Goal: Information Seeking & Learning: Learn about a topic

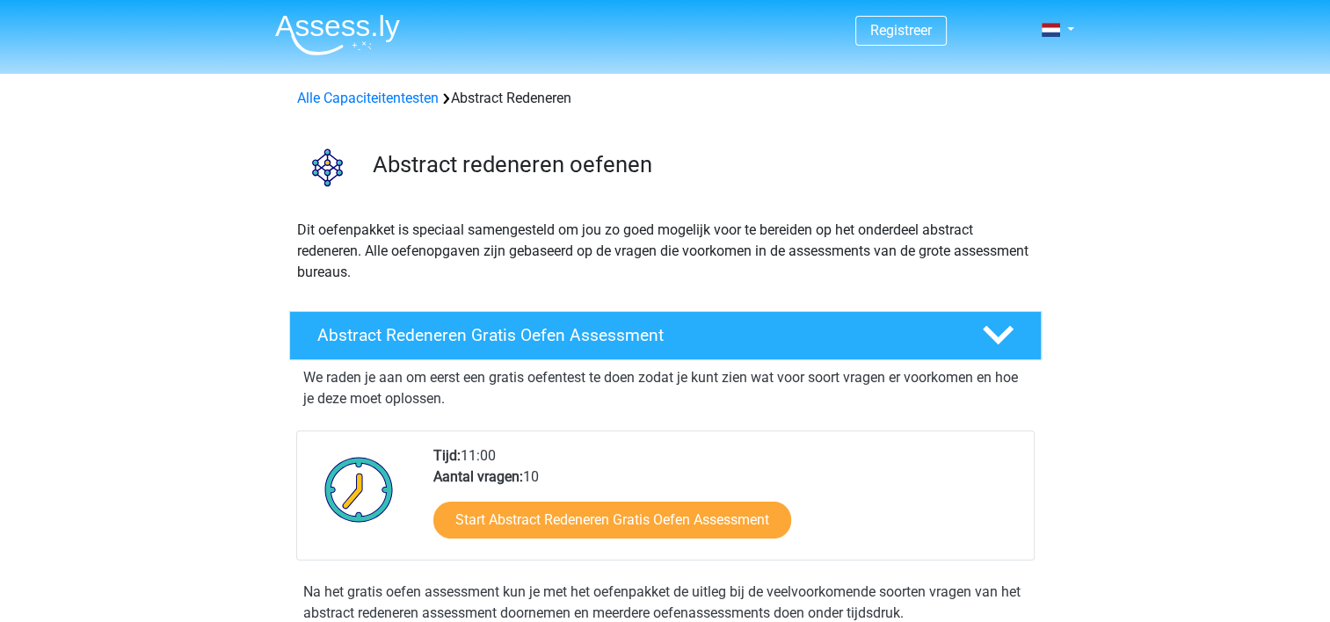
click at [796, 422] on div "We raden je aan om eerst een gratis oefentest te doen zodat je kunt zien wat vo…" at bounding box center [665, 492] width 738 height 264
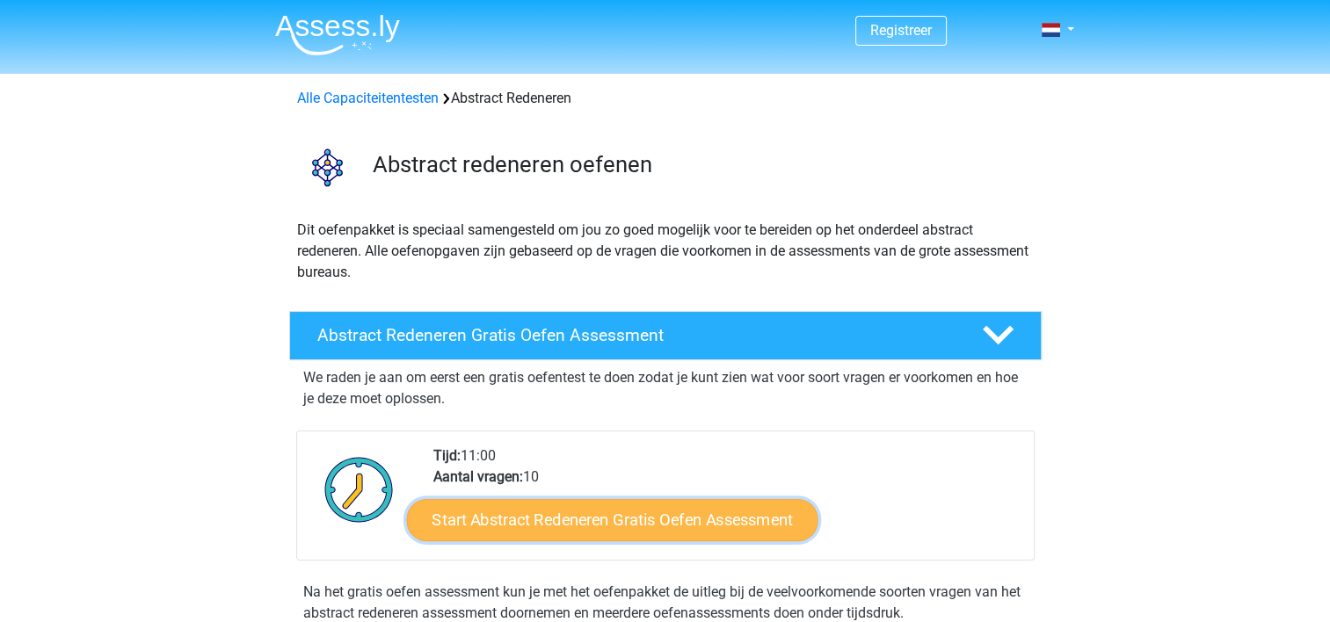
click at [620, 513] on link "Start Abstract Redeneren Gratis Oefen Assessment" at bounding box center [611, 519] width 411 height 42
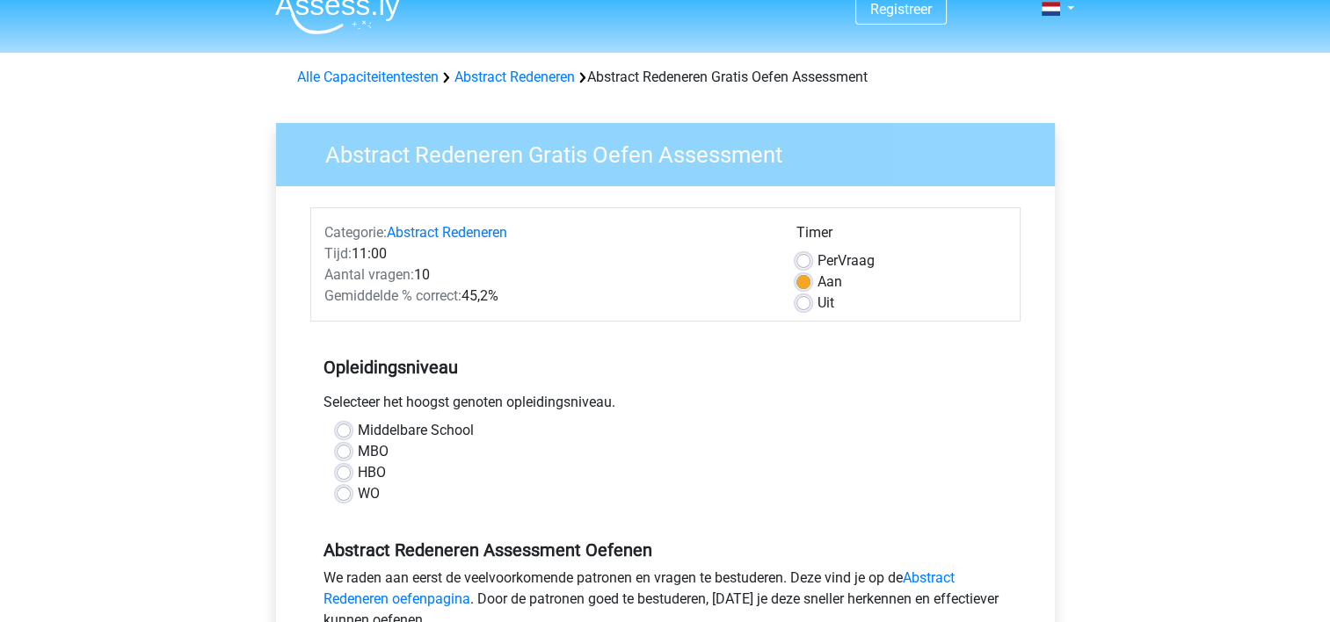
scroll to position [21, 0]
click at [817, 282] on label "Aan" at bounding box center [829, 282] width 25 height 21
click at [803, 282] on input "Aan" at bounding box center [803, 281] width 14 height 18
click at [817, 306] on label "Uit" at bounding box center [825, 303] width 17 height 21
click at [803, 306] on input "Uit" at bounding box center [803, 302] width 14 height 18
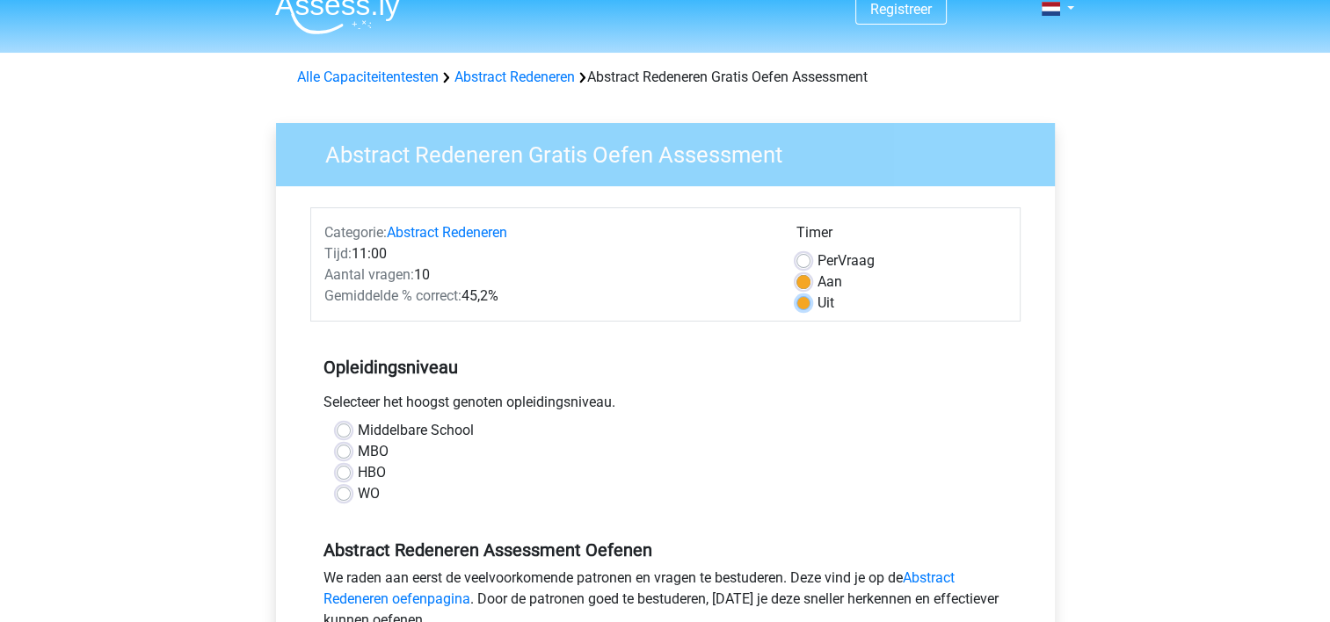
radio input "true"
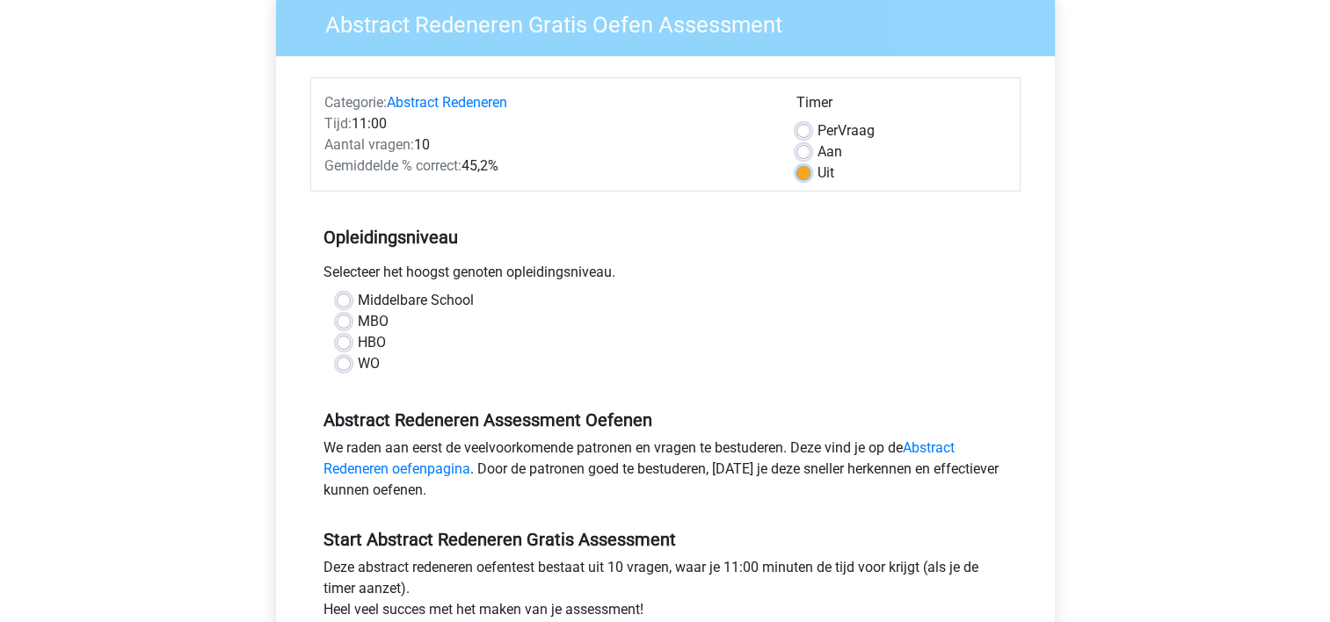
scroll to position [148, 0]
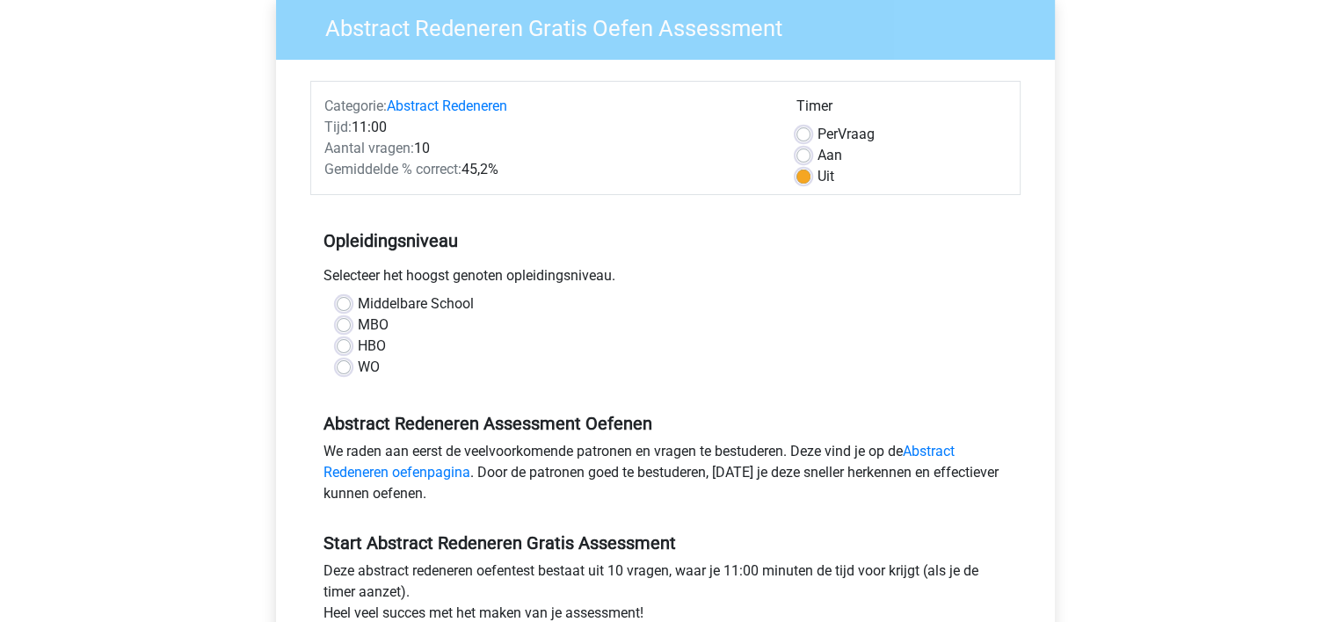
click at [358, 366] on label "WO" at bounding box center [369, 367] width 22 height 21
click at [337, 366] on input "WO" at bounding box center [344, 366] width 14 height 18
radio input "true"
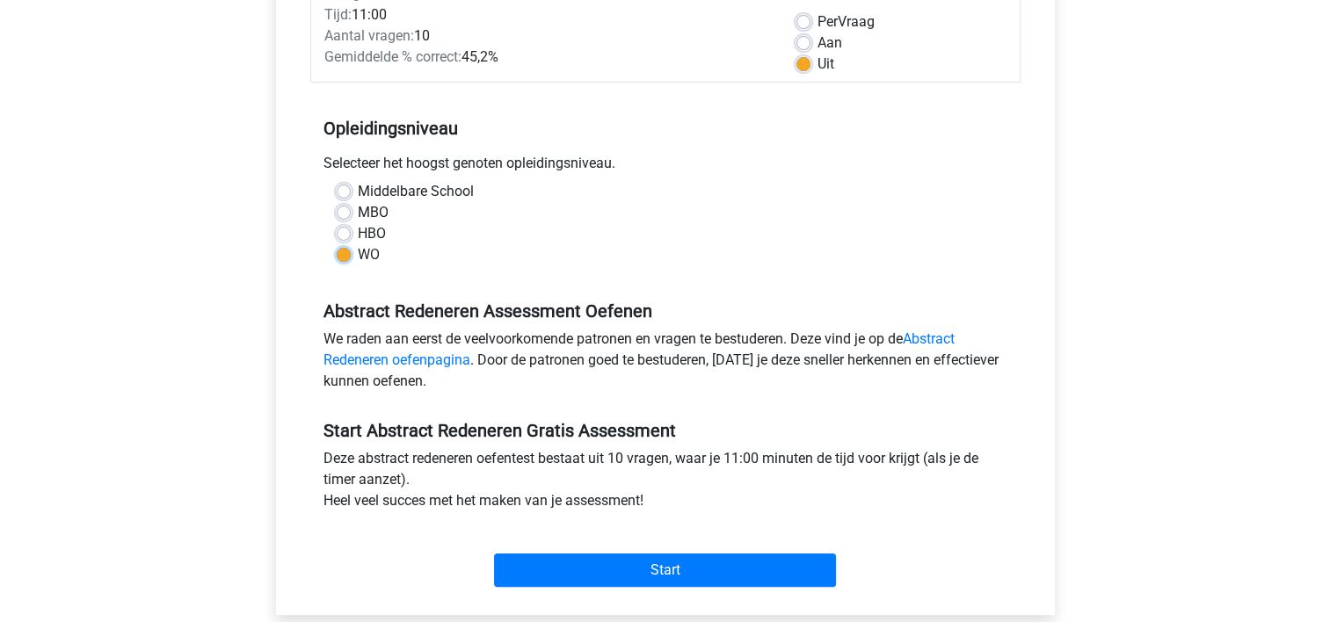
scroll to position [260, 0]
click at [934, 334] on link "Abstract Redeneren oefenpagina" at bounding box center [638, 350] width 631 height 38
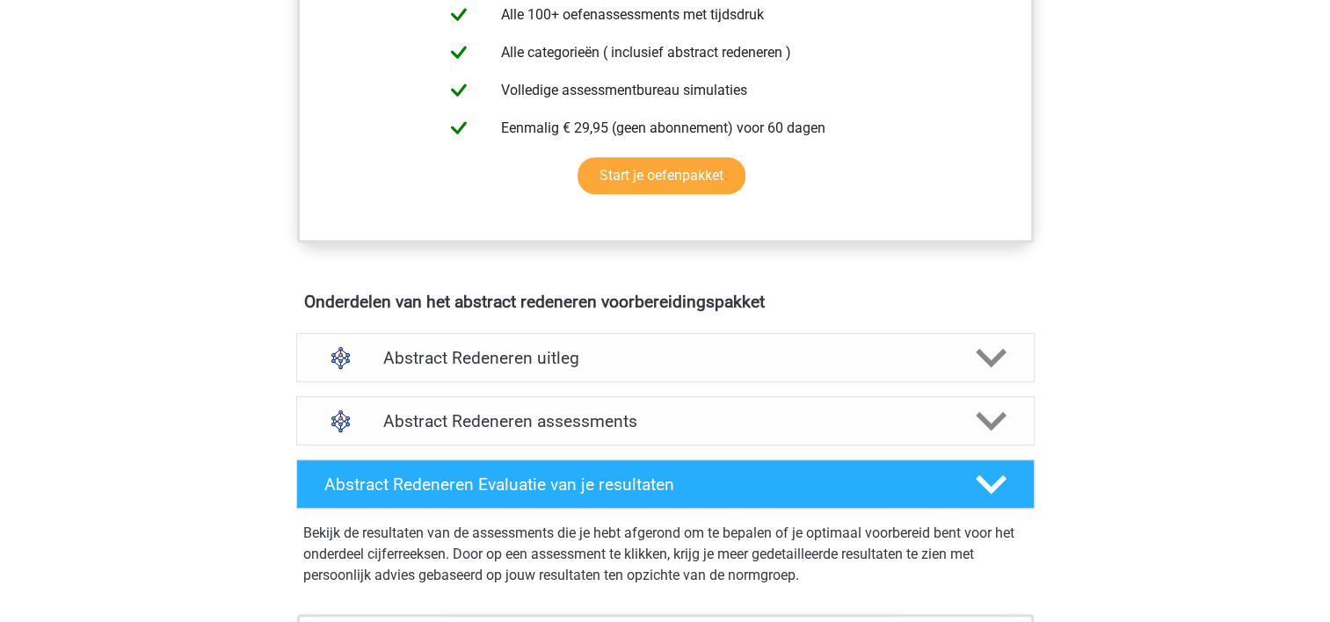
scroll to position [770, 0]
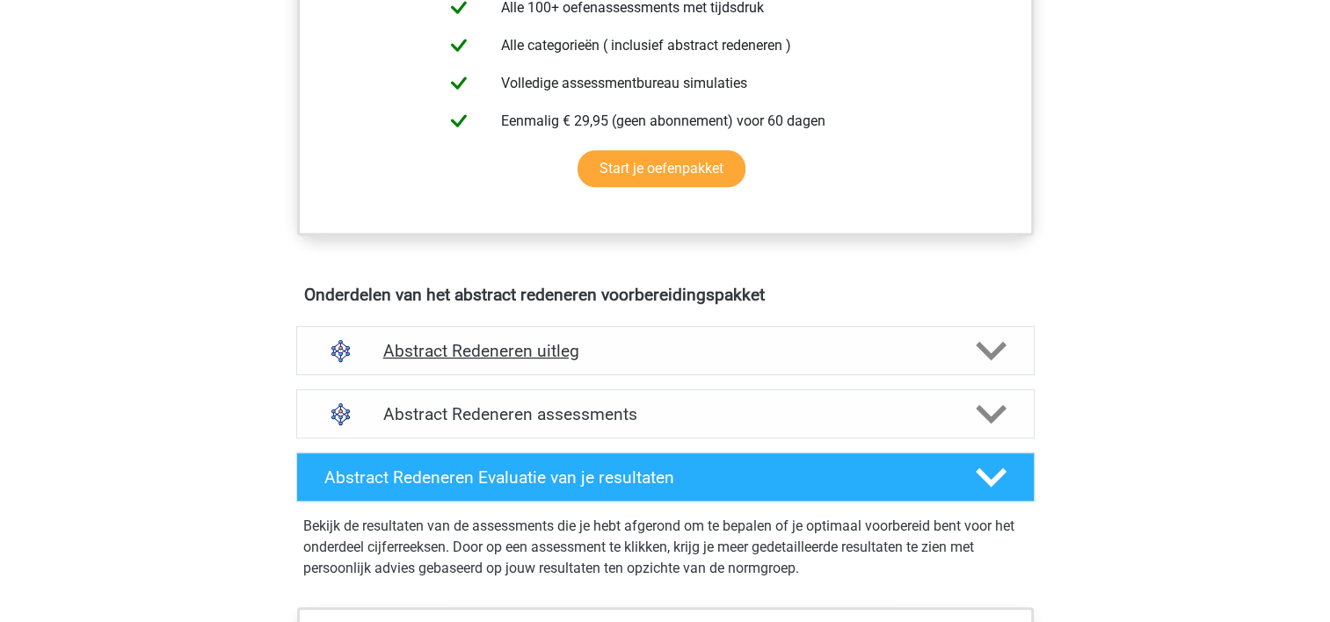
click at [531, 345] on h4 "Abstract Redeneren uitleg" at bounding box center [665, 351] width 564 height 20
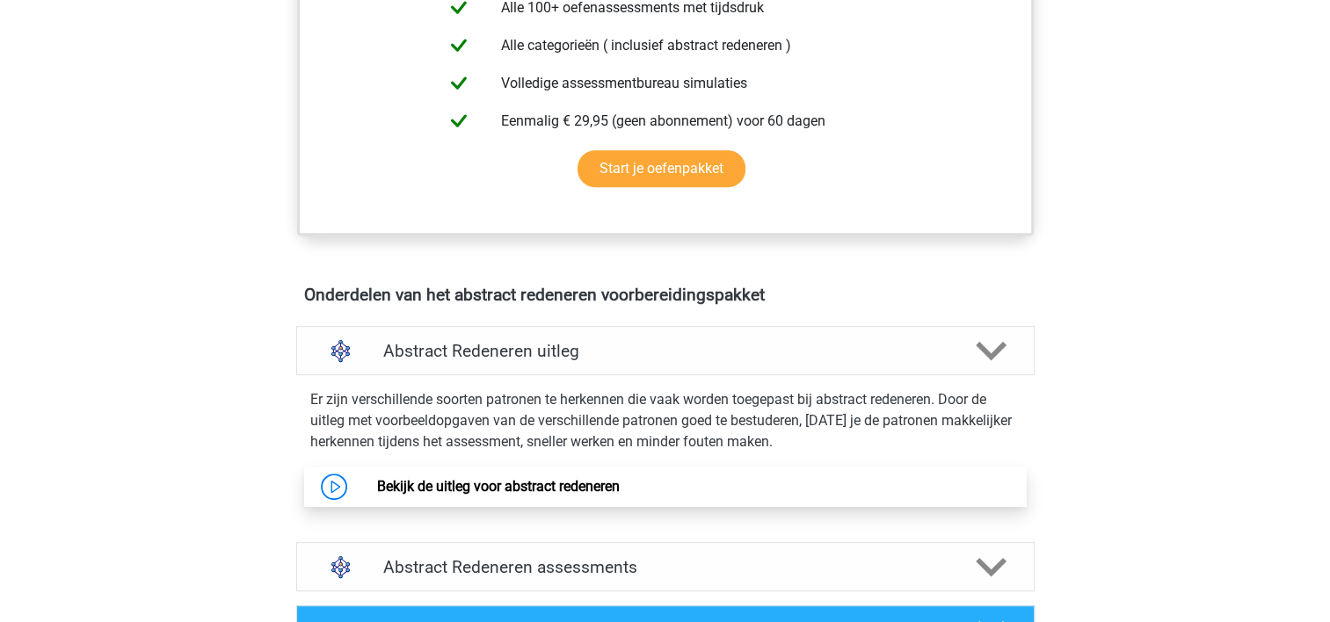
scroll to position [858, 0]
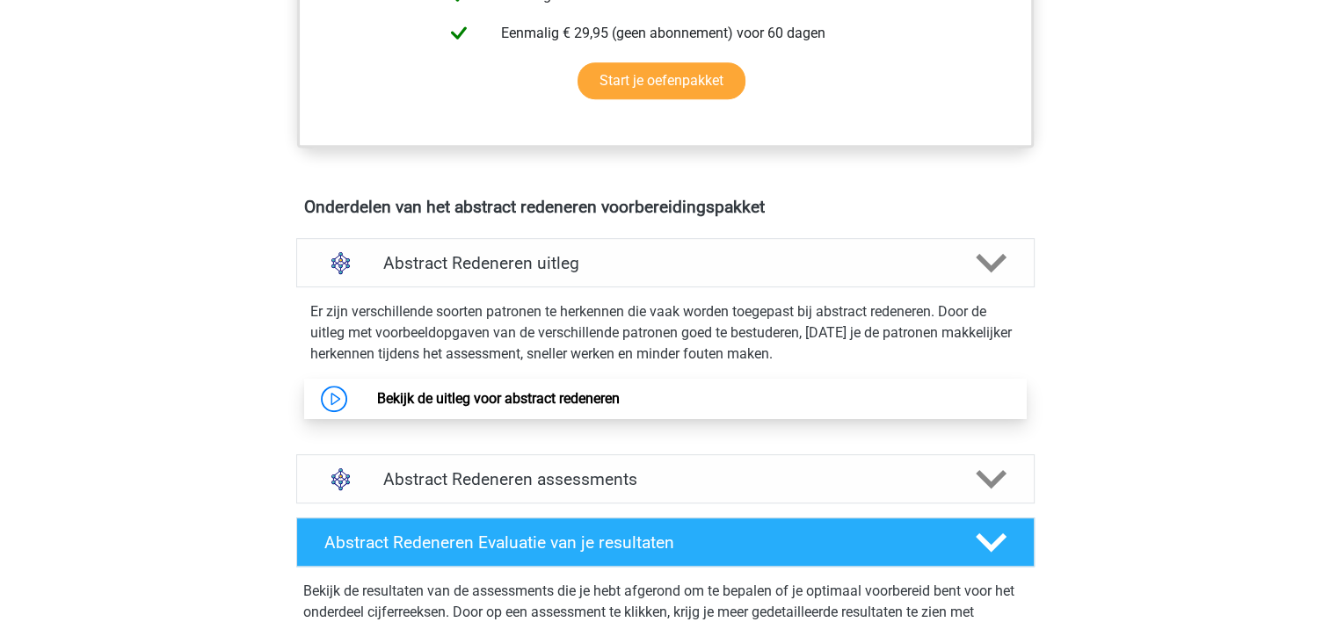
click at [514, 397] on link "Bekijk de uitleg voor abstract redeneren" at bounding box center [498, 398] width 243 height 17
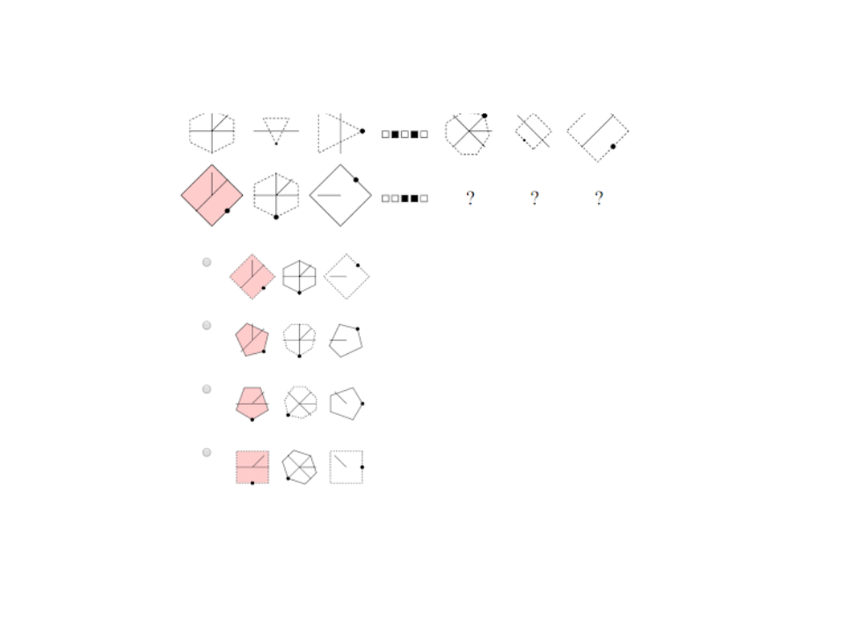
scroll to position [749, 0]
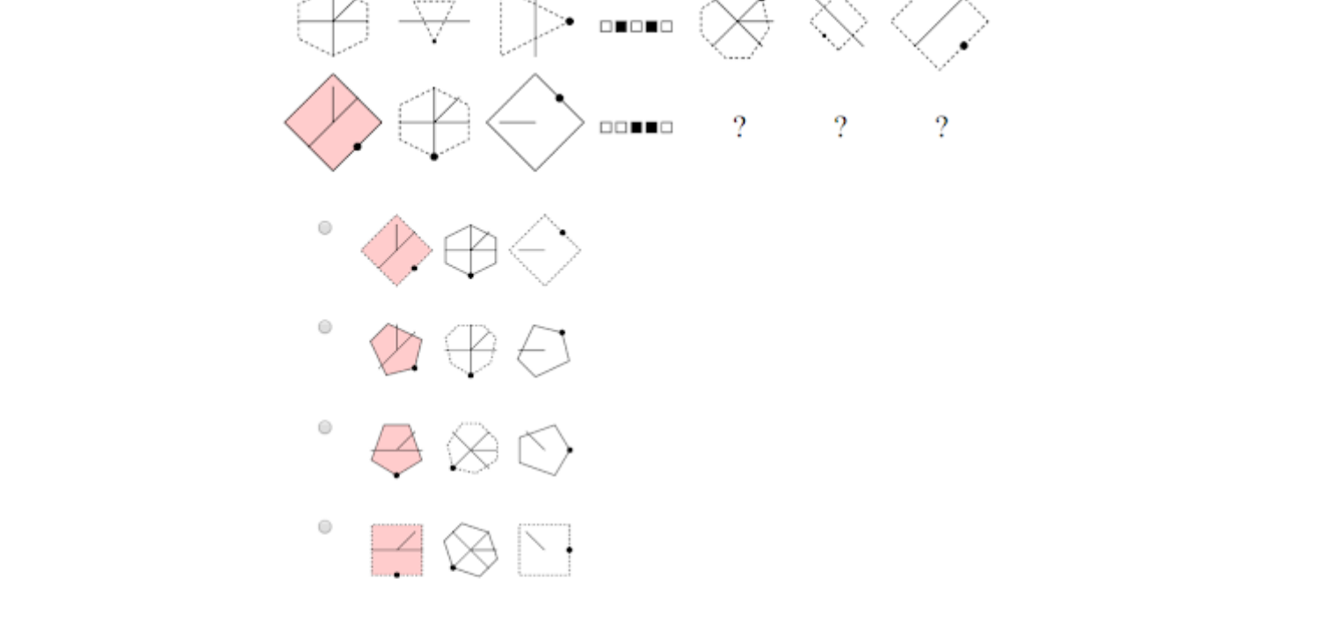
click at [323, 424] on img at bounding box center [665, 154] width 793 height 902
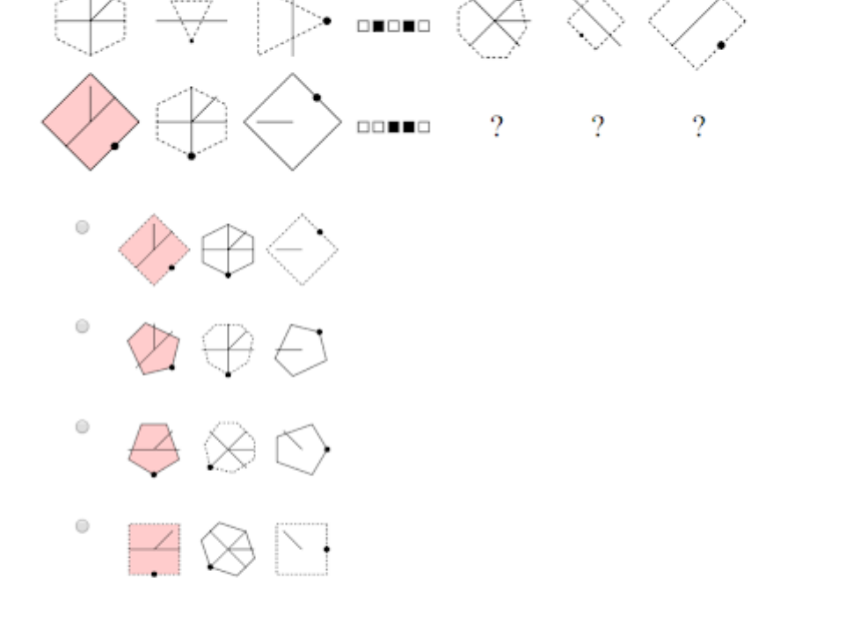
click at [549, 403] on img at bounding box center [422, 154] width 793 height 902
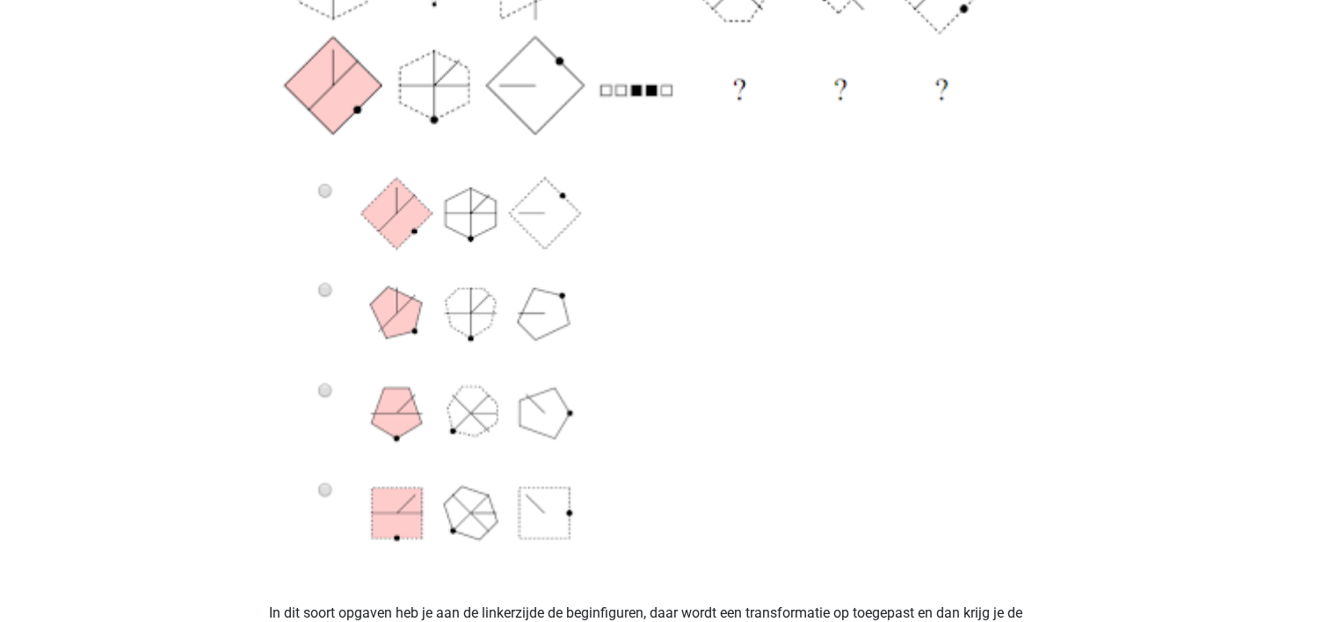
scroll to position [745, 0]
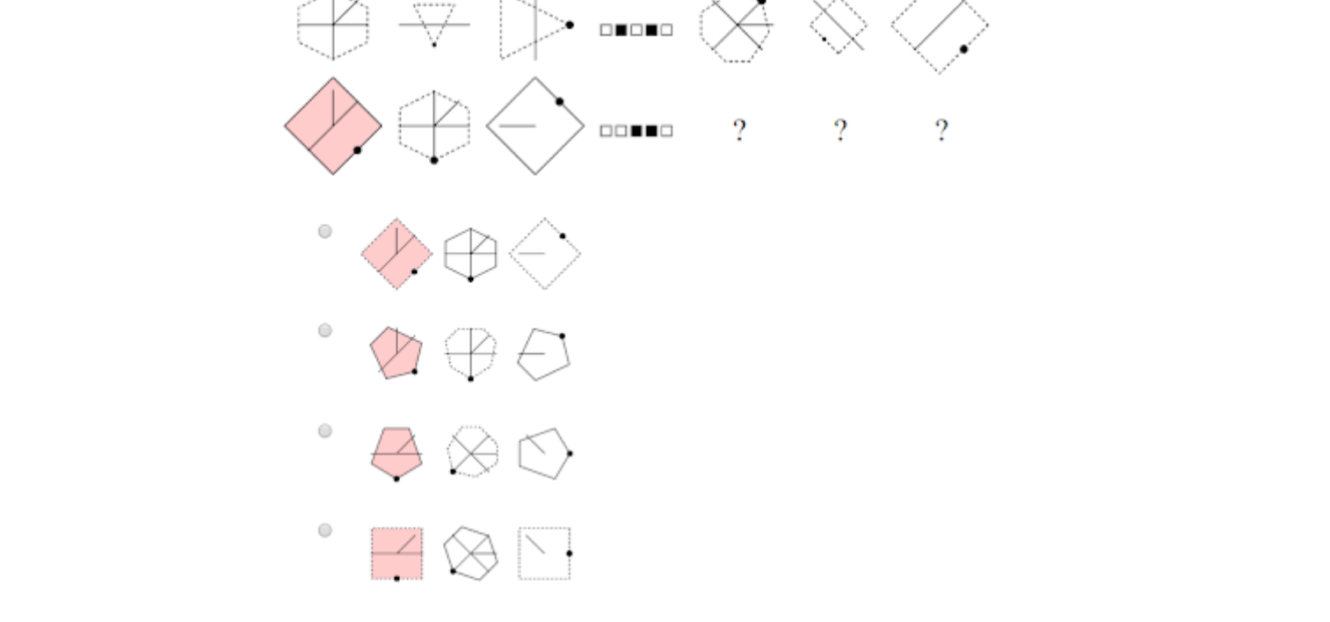
click at [324, 430] on img at bounding box center [665, 157] width 793 height 902
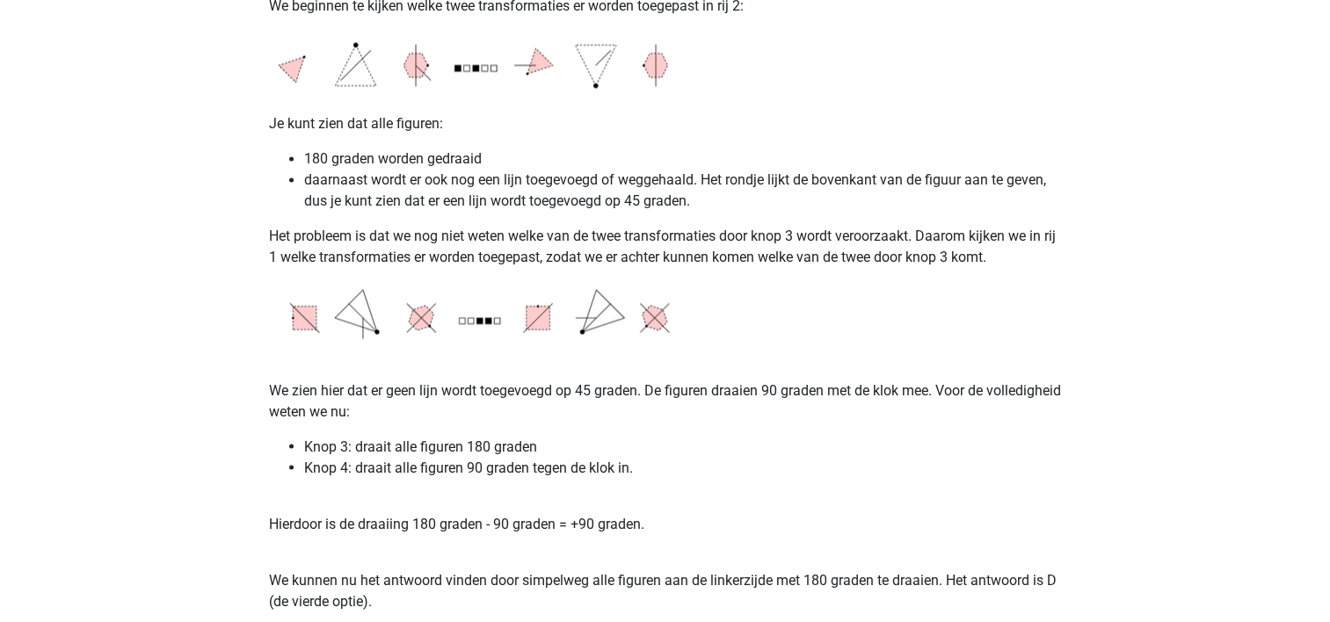
scroll to position [3322, 0]
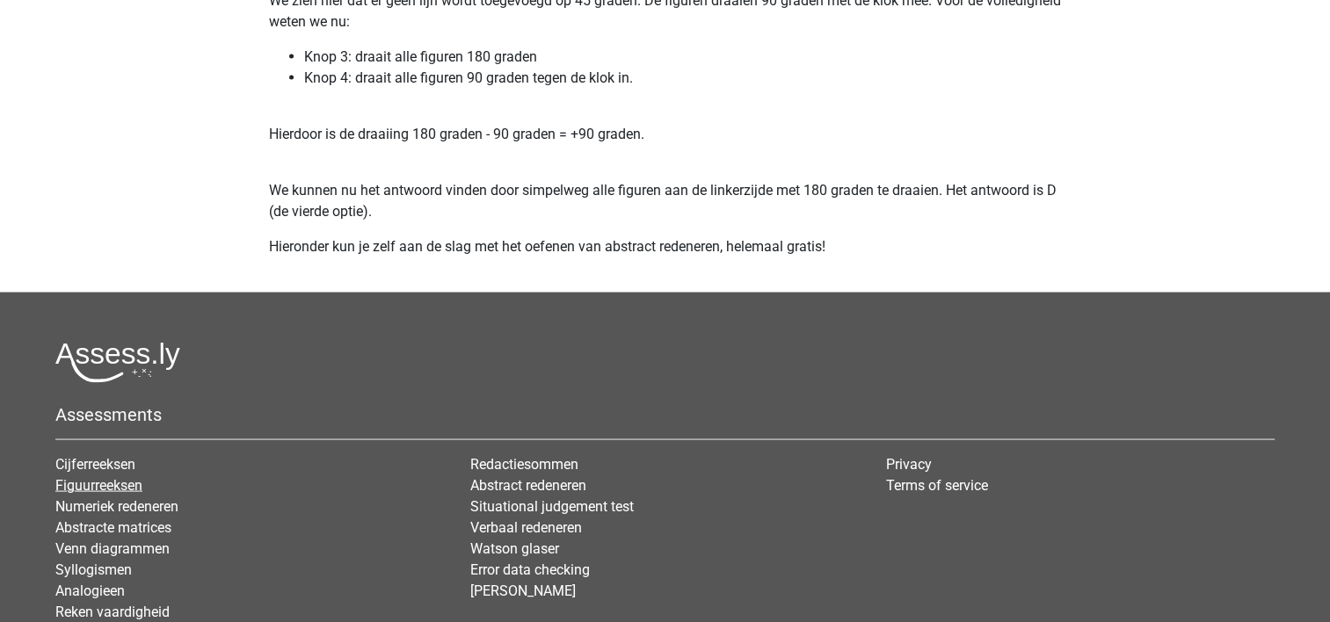
click at [118, 493] on link "Figuurreeksen" at bounding box center [98, 484] width 87 height 17
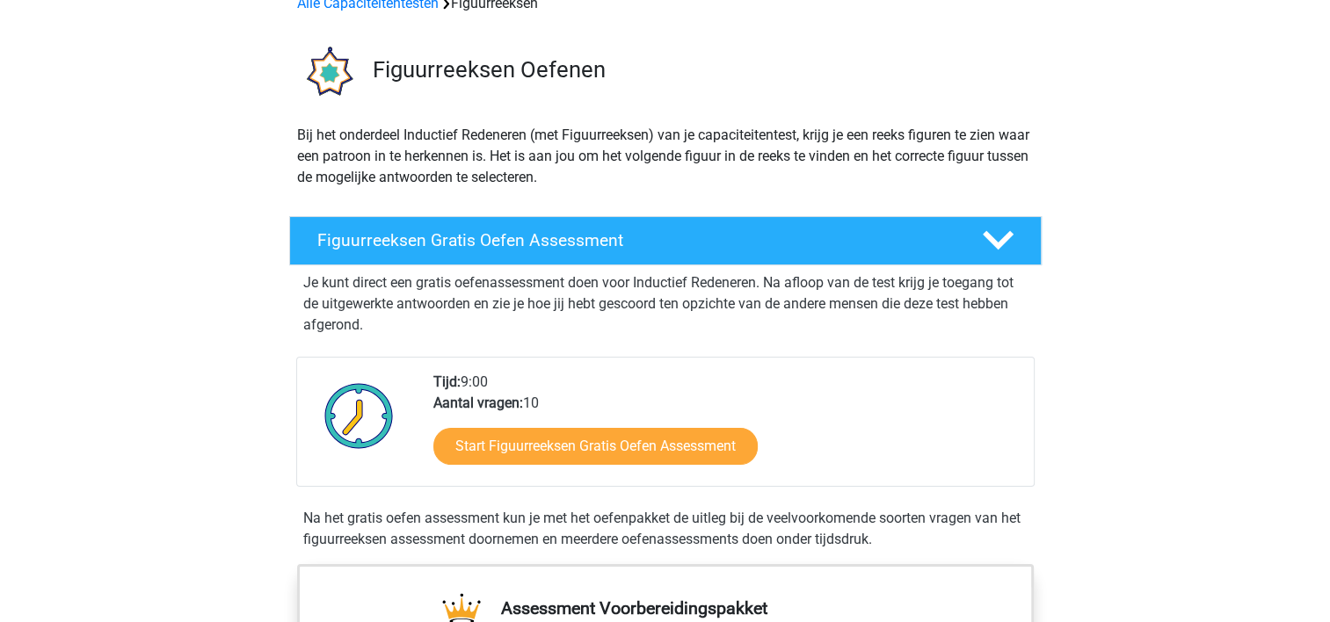
scroll to position [95, 0]
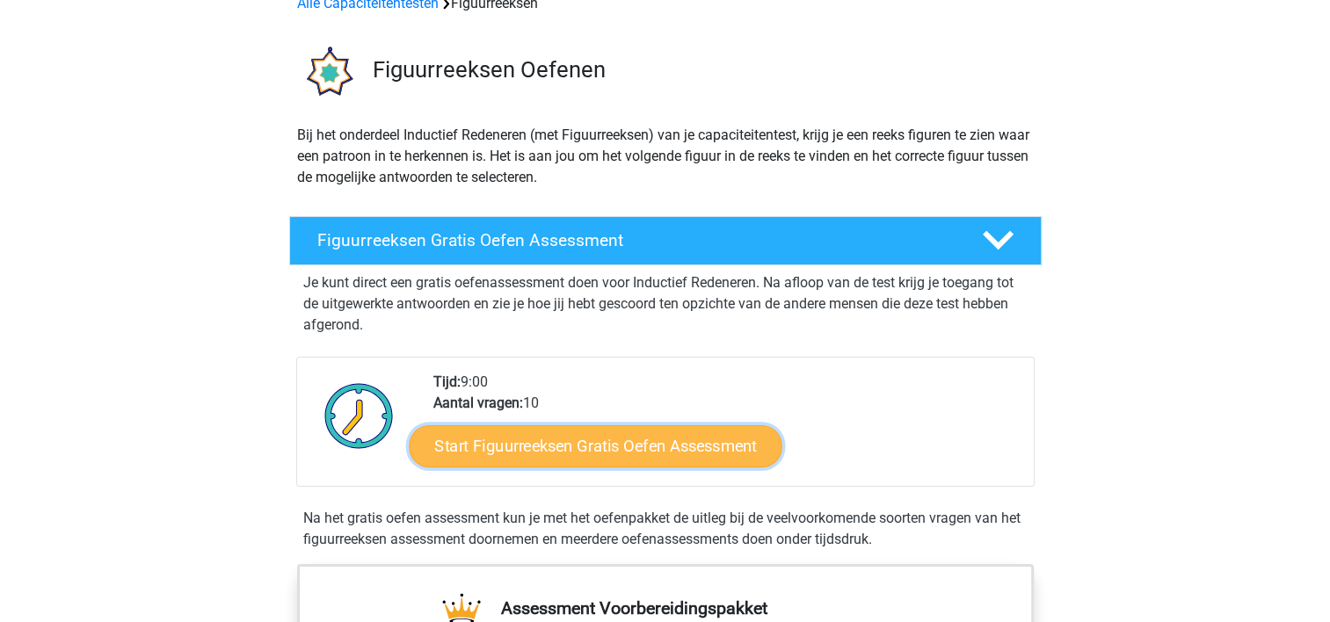
click at [561, 439] on link "Start Figuurreeksen Gratis Oefen Assessment" at bounding box center [595, 446] width 373 height 42
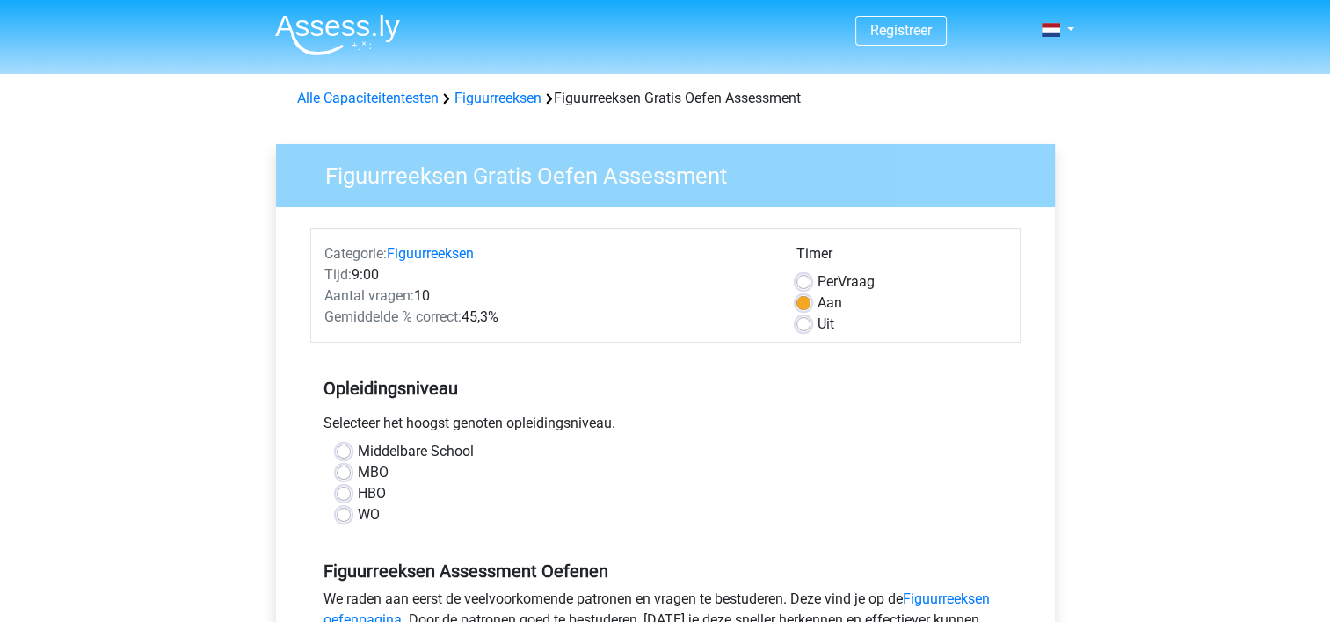
click at [817, 323] on label "Uit" at bounding box center [825, 324] width 17 height 21
click at [803, 323] on input "Uit" at bounding box center [803, 323] width 14 height 18
radio input "true"
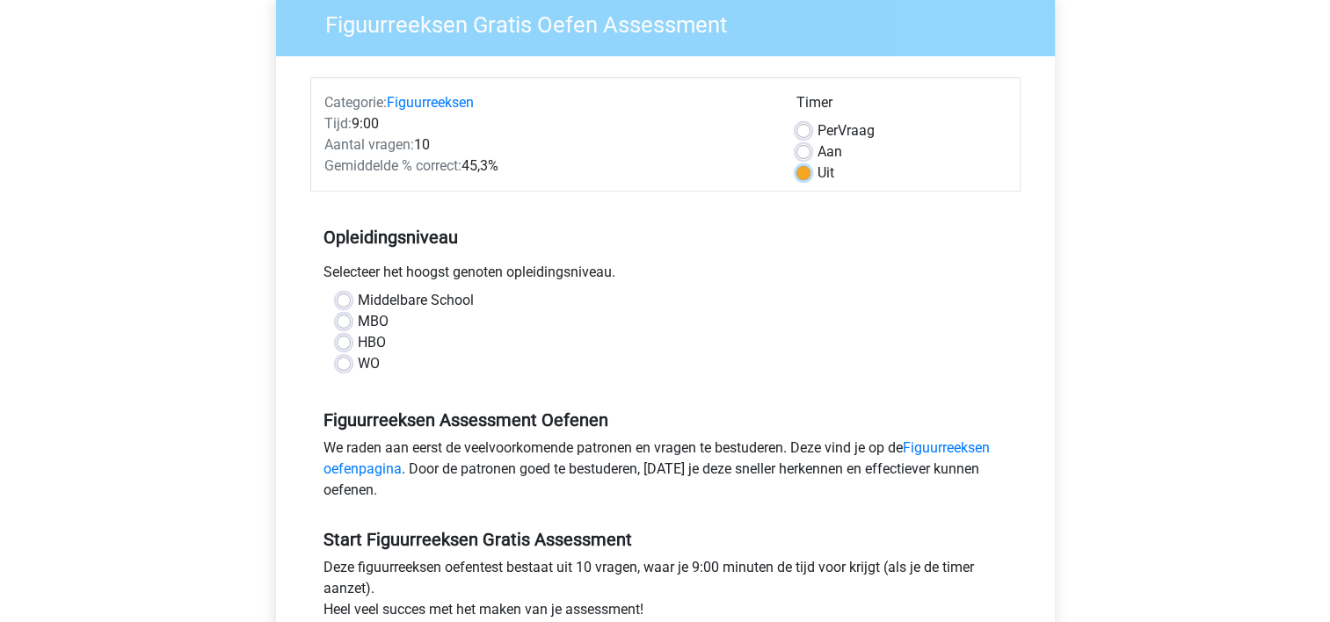
scroll to position [150, 0]
click at [358, 370] on label "WO" at bounding box center [369, 364] width 22 height 21
click at [342, 370] on input "WO" at bounding box center [344, 363] width 14 height 18
radio input "true"
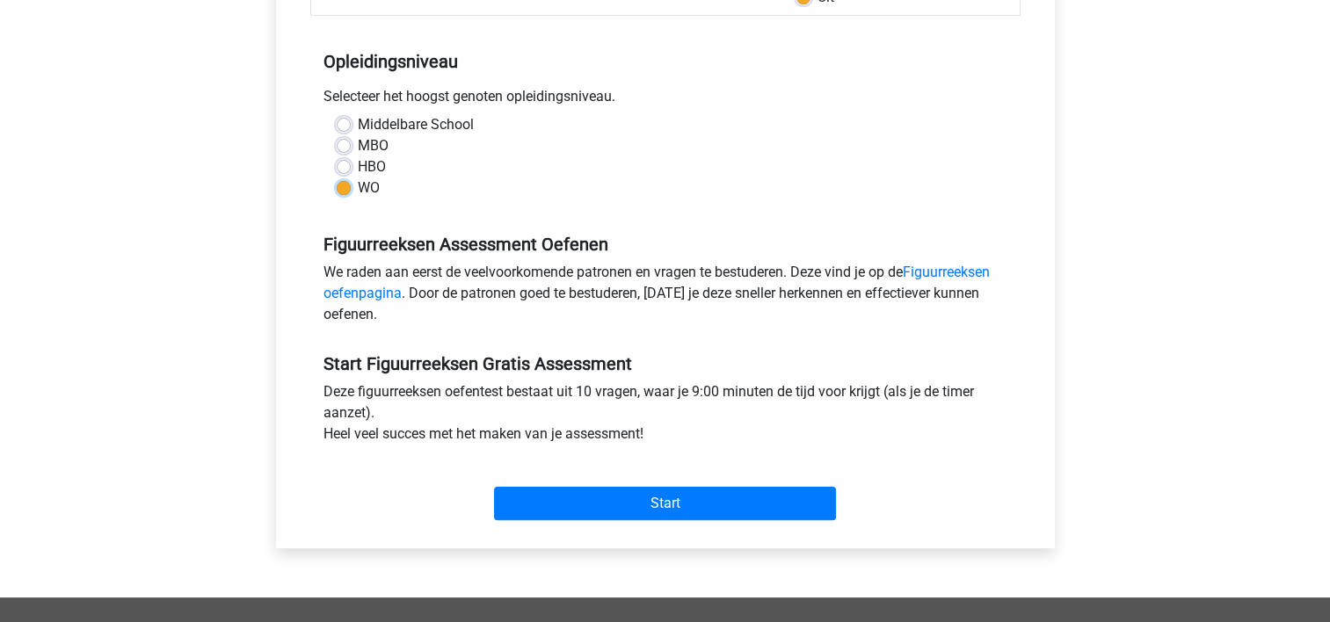
scroll to position [330, 0]
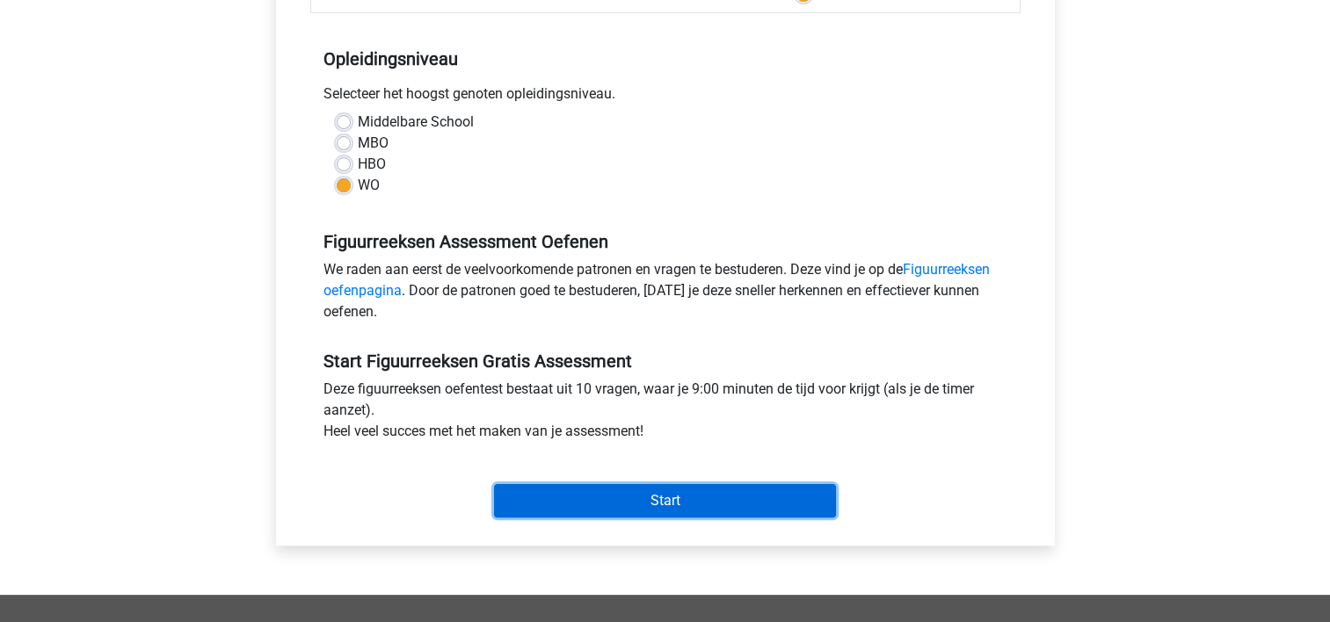
click at [672, 493] on input "Start" at bounding box center [665, 500] width 342 height 33
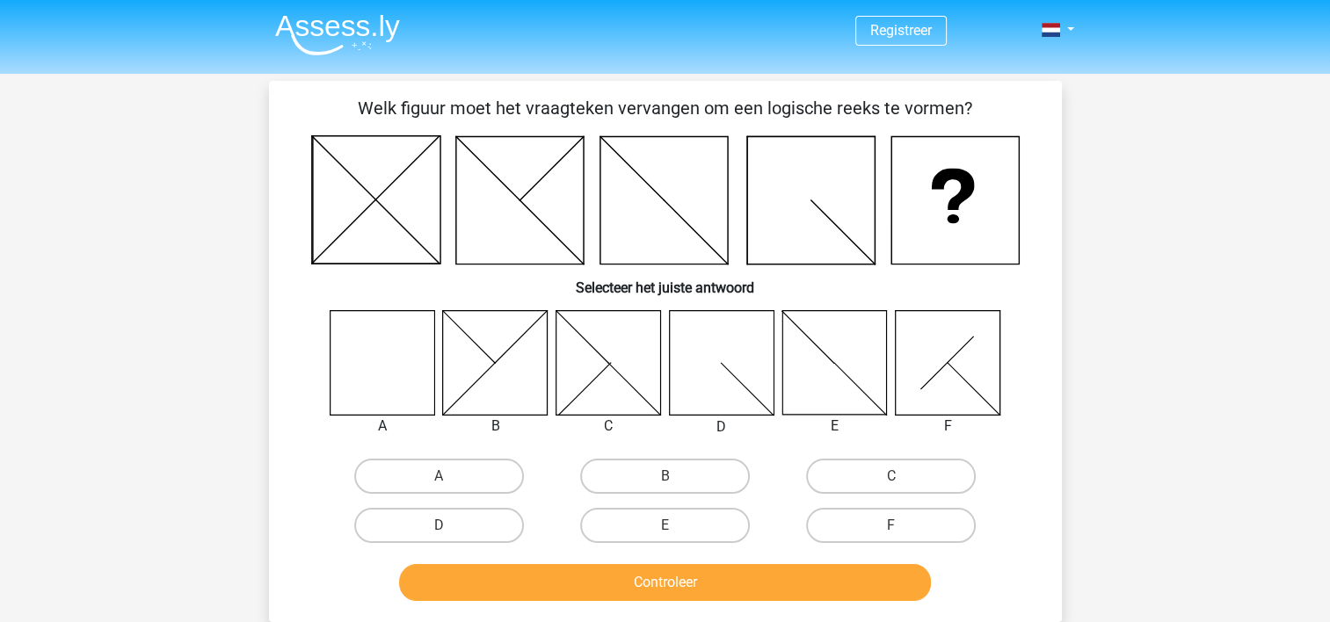
click at [440, 478] on input "A" at bounding box center [444, 481] width 11 height 11
radio input "true"
drag, startPoint x: 440, startPoint y: 478, endPoint x: 666, endPoint y: 574, distance: 246.2
click at [666, 574] on div "Welk figuur moet het vraagteken vervangen om een logische reeks te vormen? Sele…" at bounding box center [665, 351] width 779 height 512
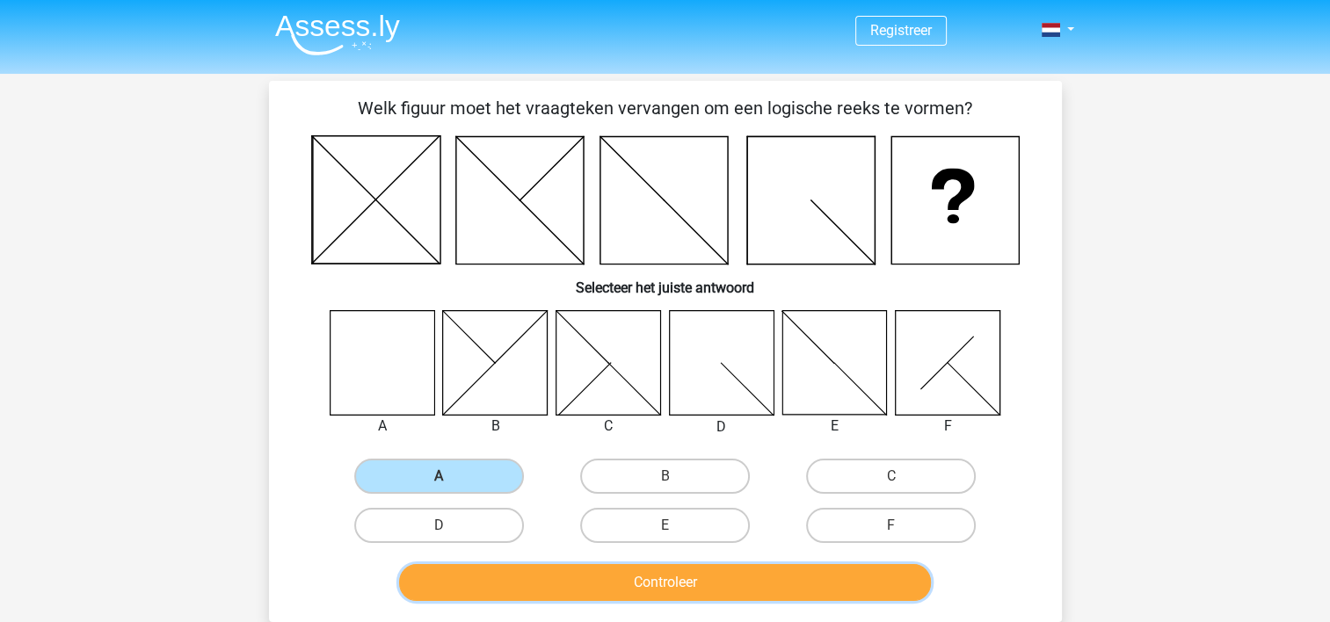
click at [666, 574] on button "Controleer" at bounding box center [665, 582] width 532 height 37
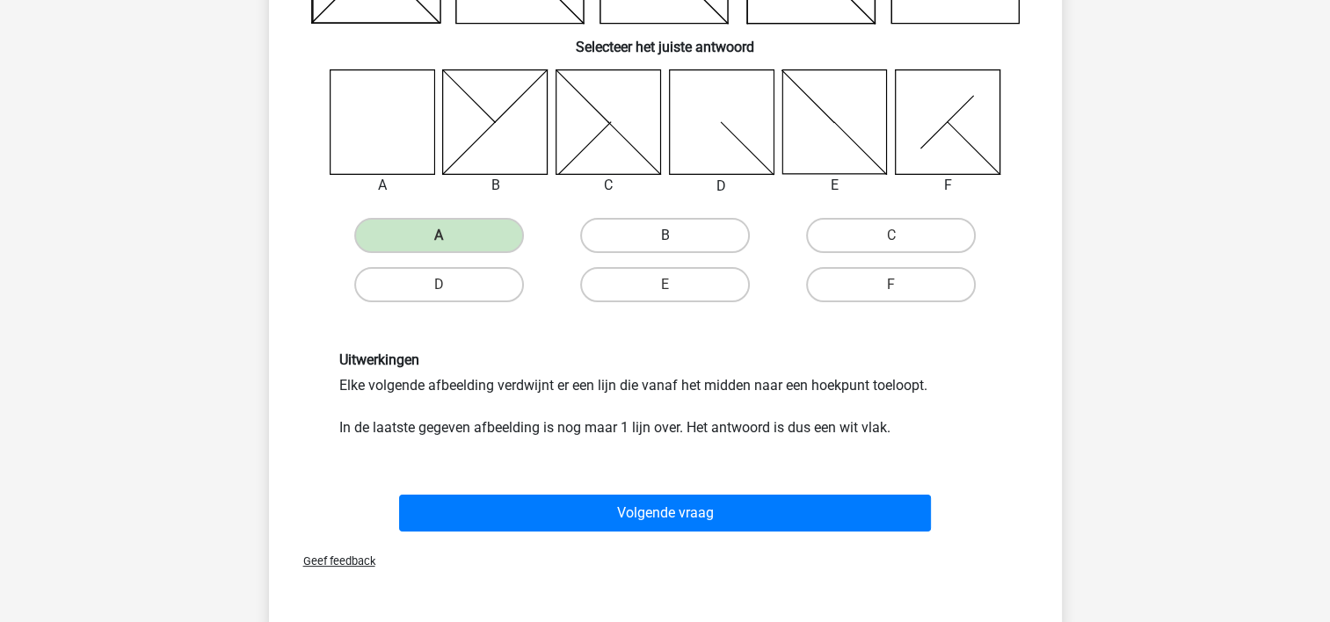
scroll to position [243, 0]
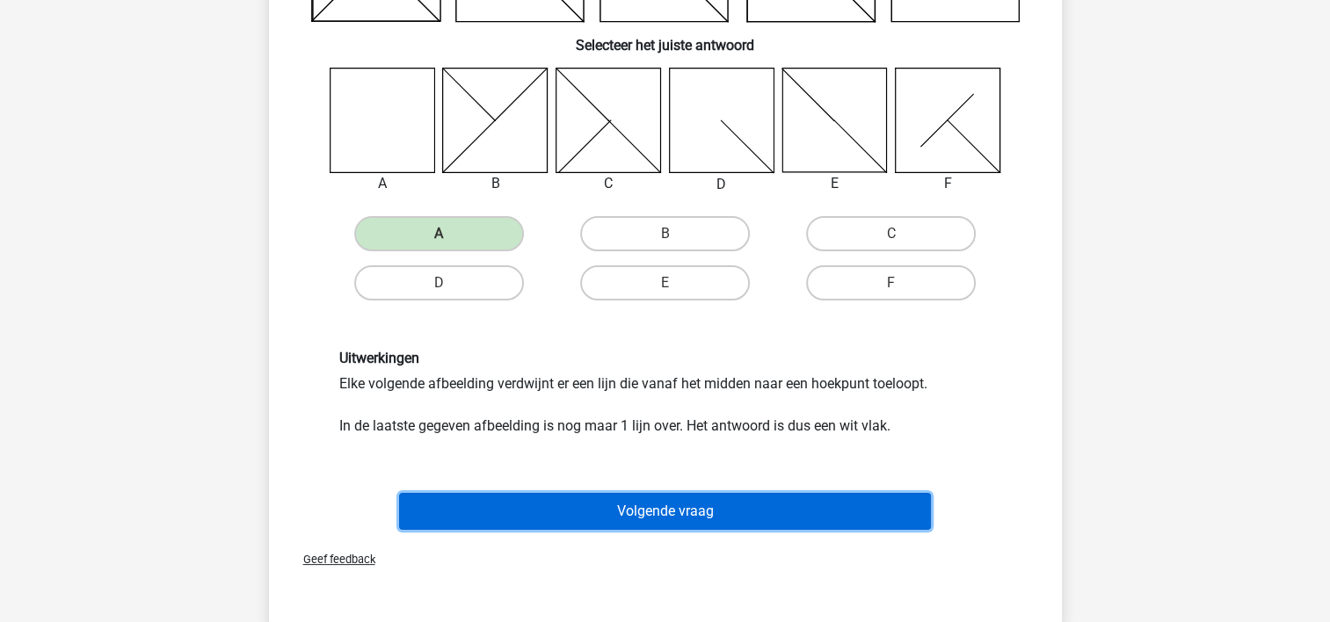
click at [682, 506] on button "Volgende vraag" at bounding box center [665, 511] width 532 height 37
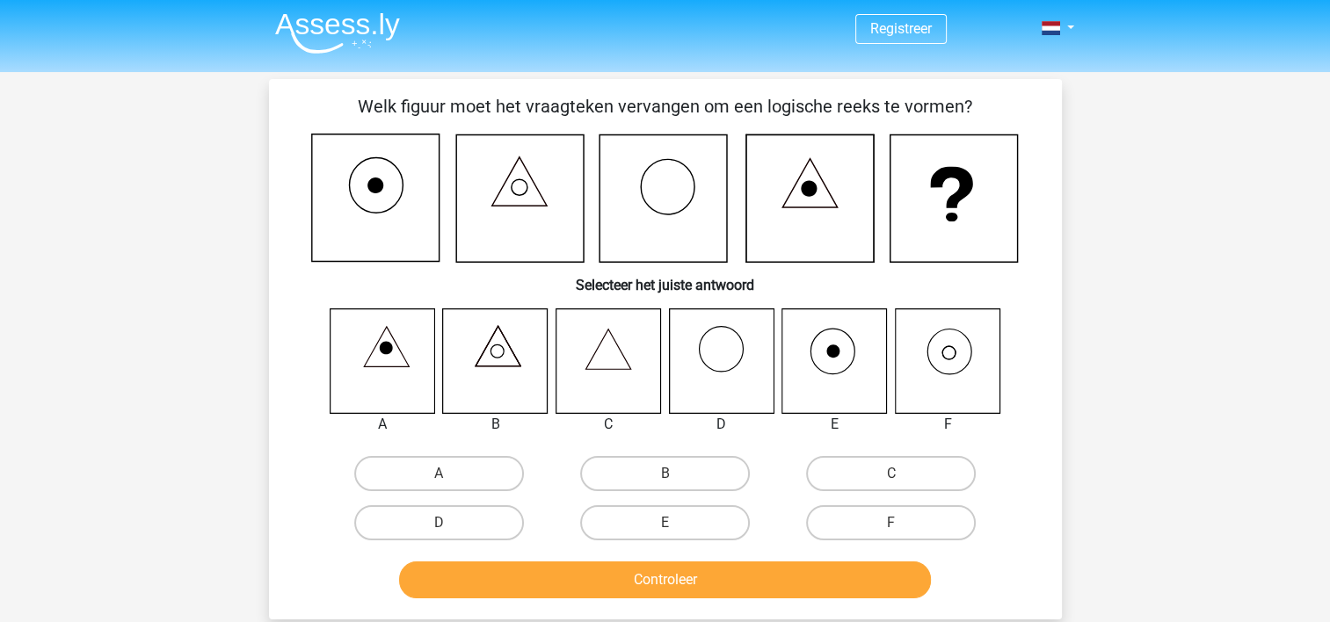
scroll to position [0, 0]
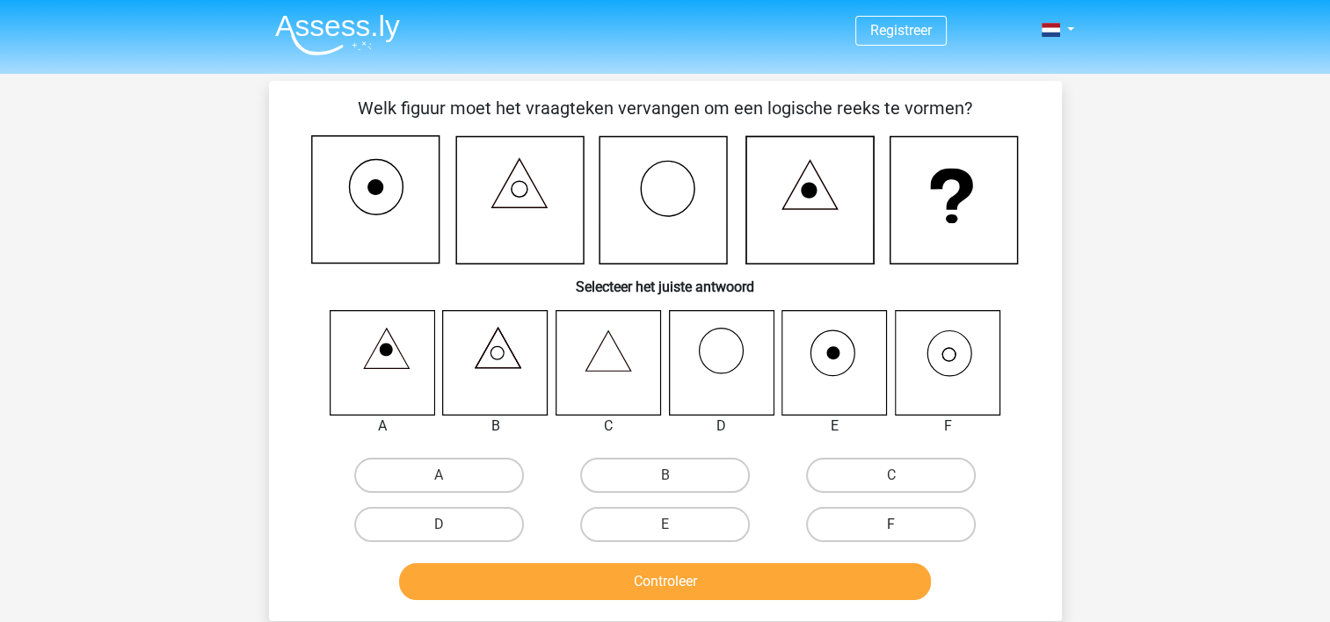
click at [894, 521] on label "F" at bounding box center [891, 524] width 170 height 35
click at [894, 525] on input "F" at bounding box center [896, 530] width 11 height 11
radio input "true"
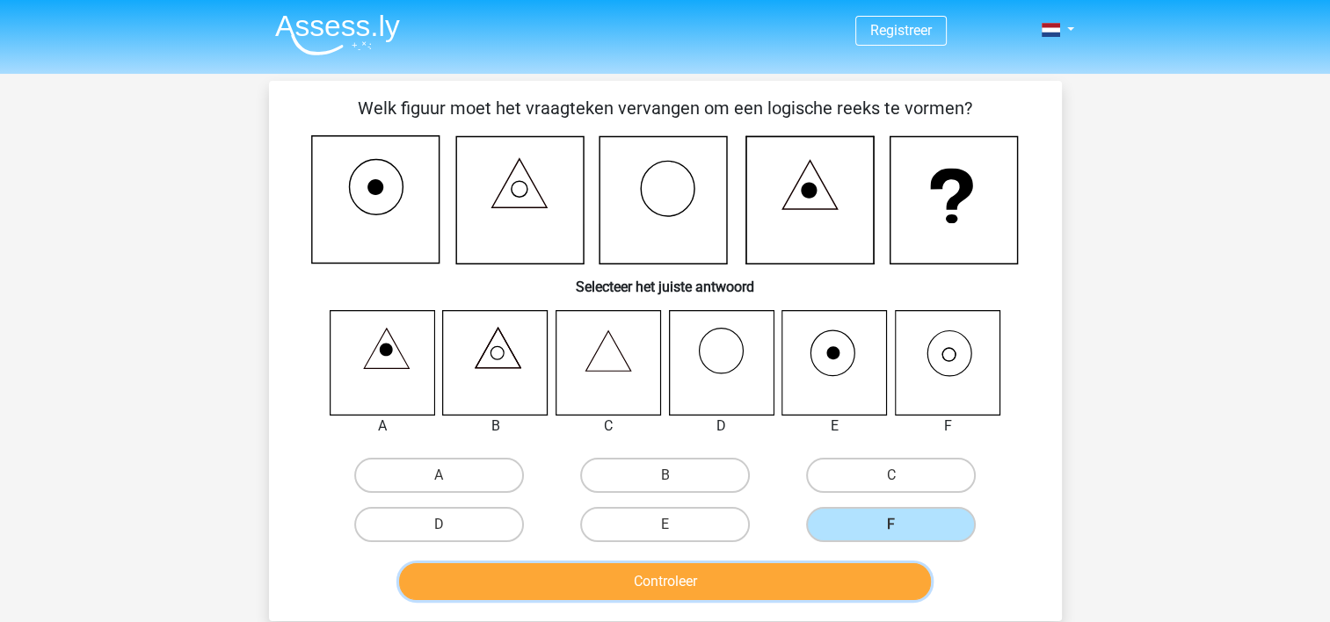
click at [716, 584] on button "Controleer" at bounding box center [665, 581] width 532 height 37
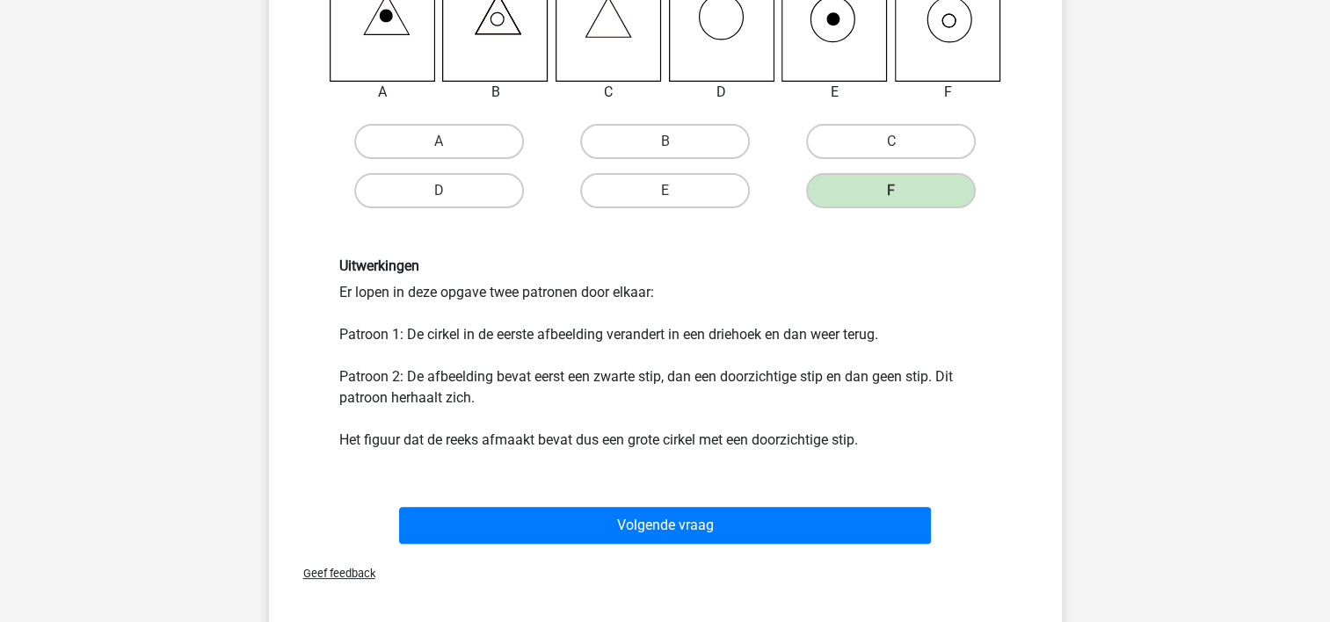
scroll to position [334, 0]
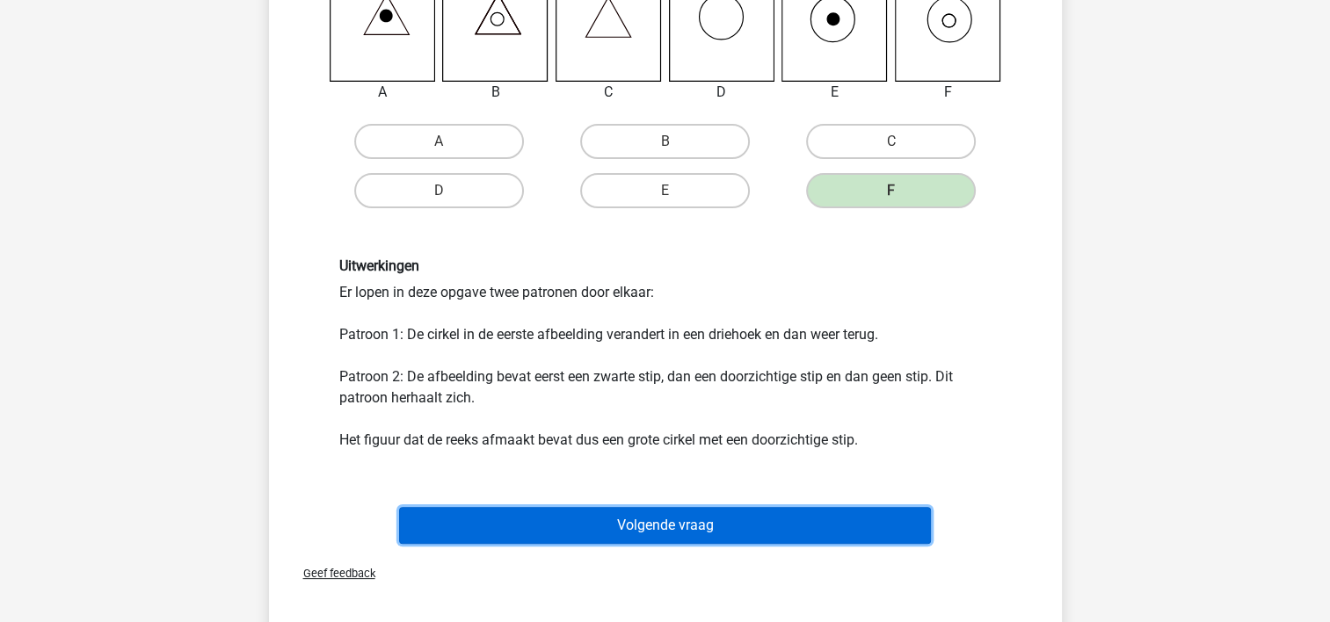
click at [686, 524] on button "Volgende vraag" at bounding box center [665, 525] width 532 height 37
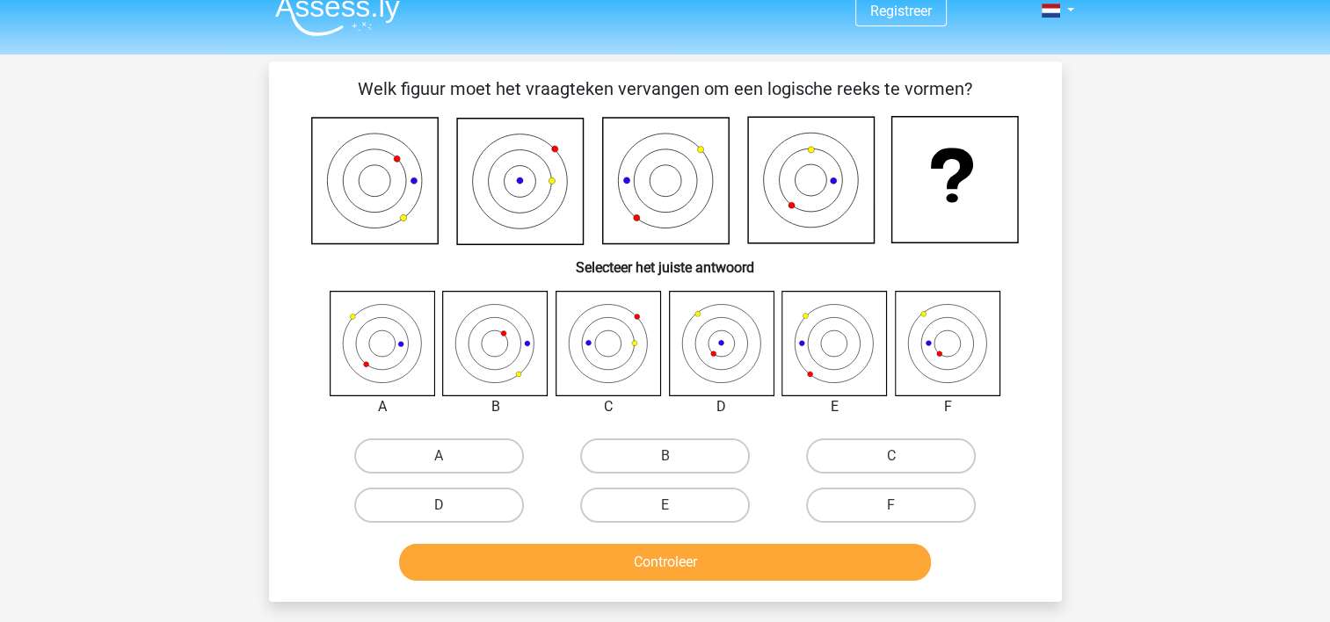
scroll to position [15, 0]
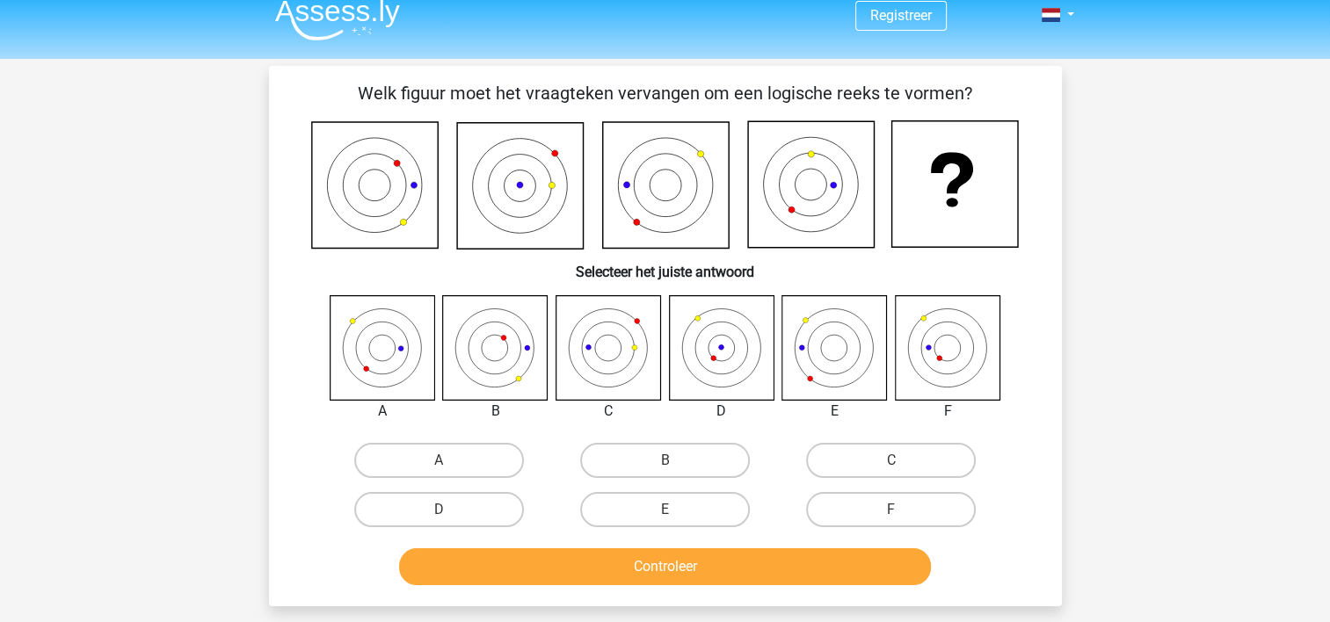
click at [398, 225] on icon at bounding box center [374, 185] width 127 height 127
click at [401, 162] on icon at bounding box center [374, 185] width 127 height 127
click at [439, 506] on label "D" at bounding box center [439, 509] width 170 height 35
click at [439, 510] on input "D" at bounding box center [444, 515] width 11 height 11
radio input "true"
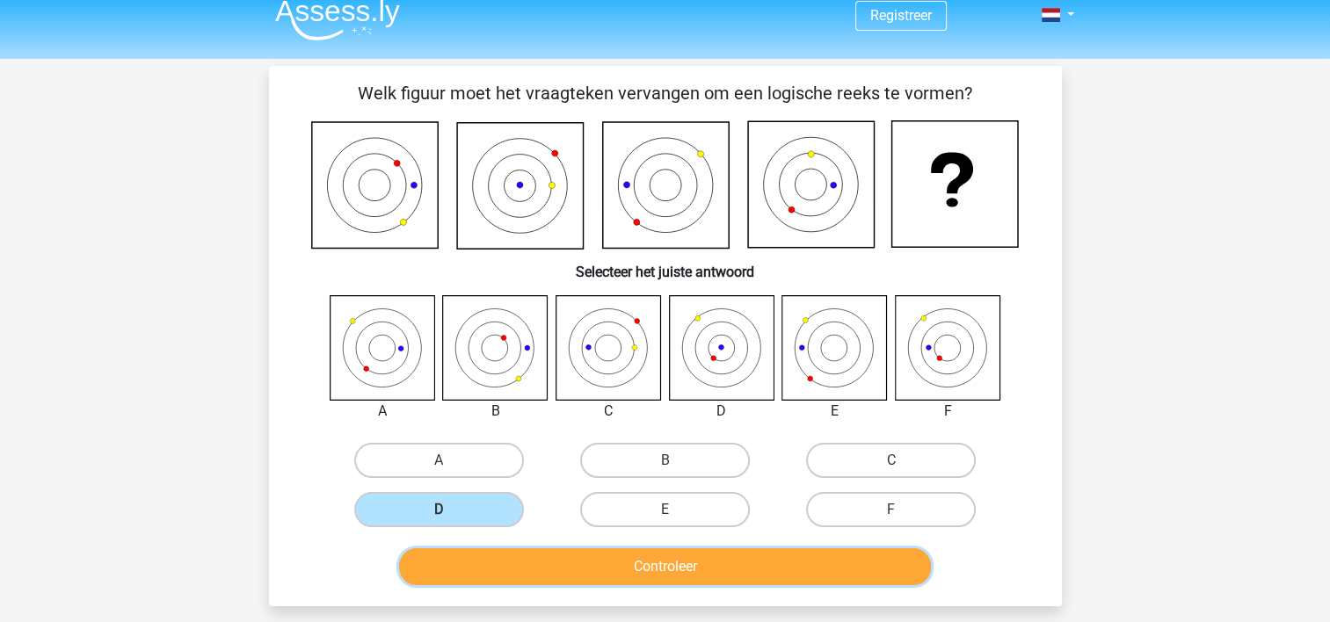
click at [665, 559] on button "Controleer" at bounding box center [665, 567] width 532 height 37
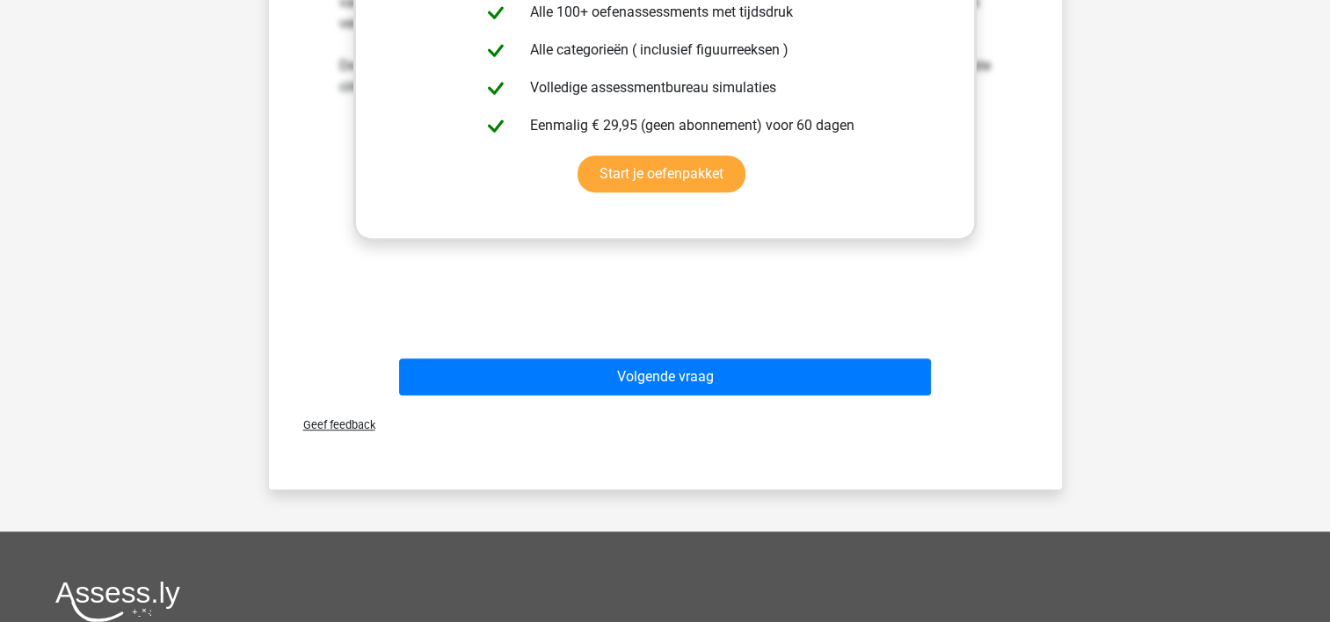
scroll to position [783, 0]
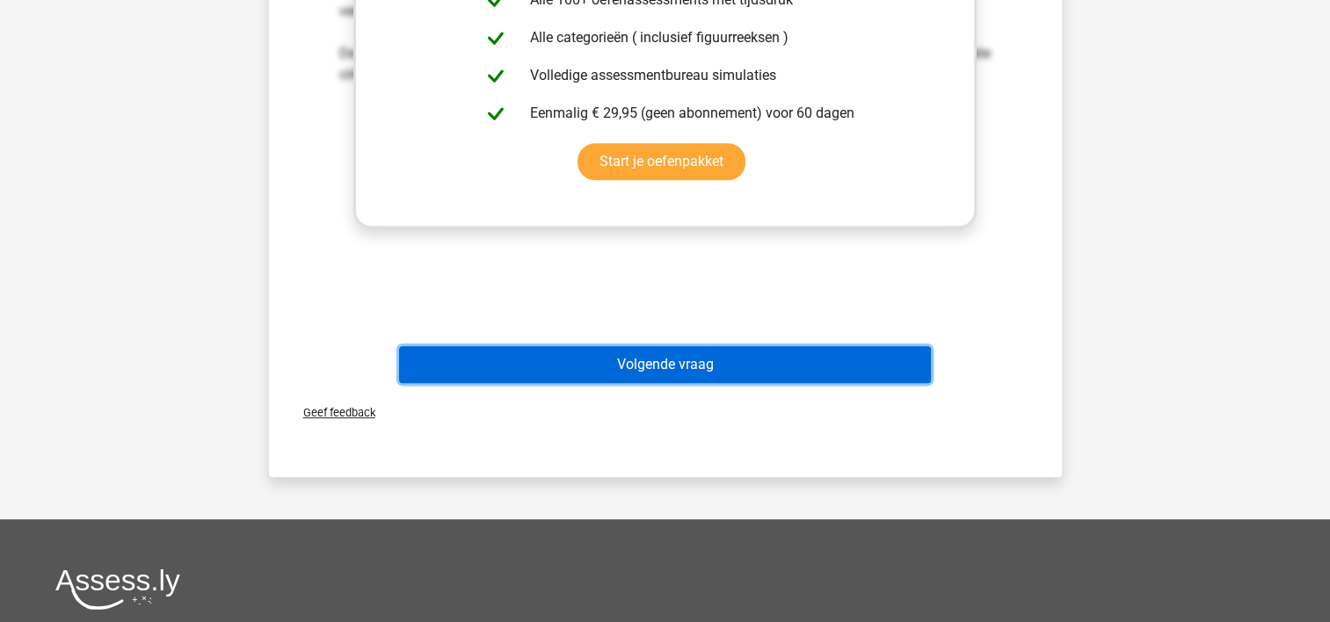
click at [685, 364] on button "Volgende vraag" at bounding box center [665, 364] width 532 height 37
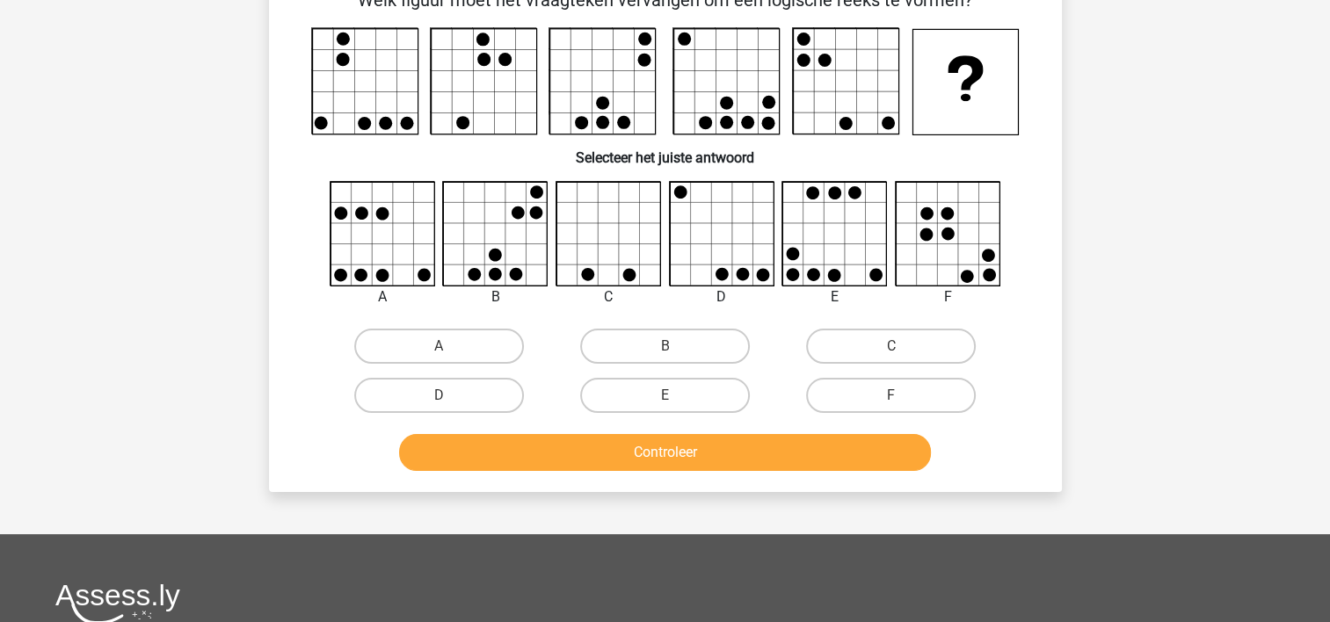
scroll to position [0, 0]
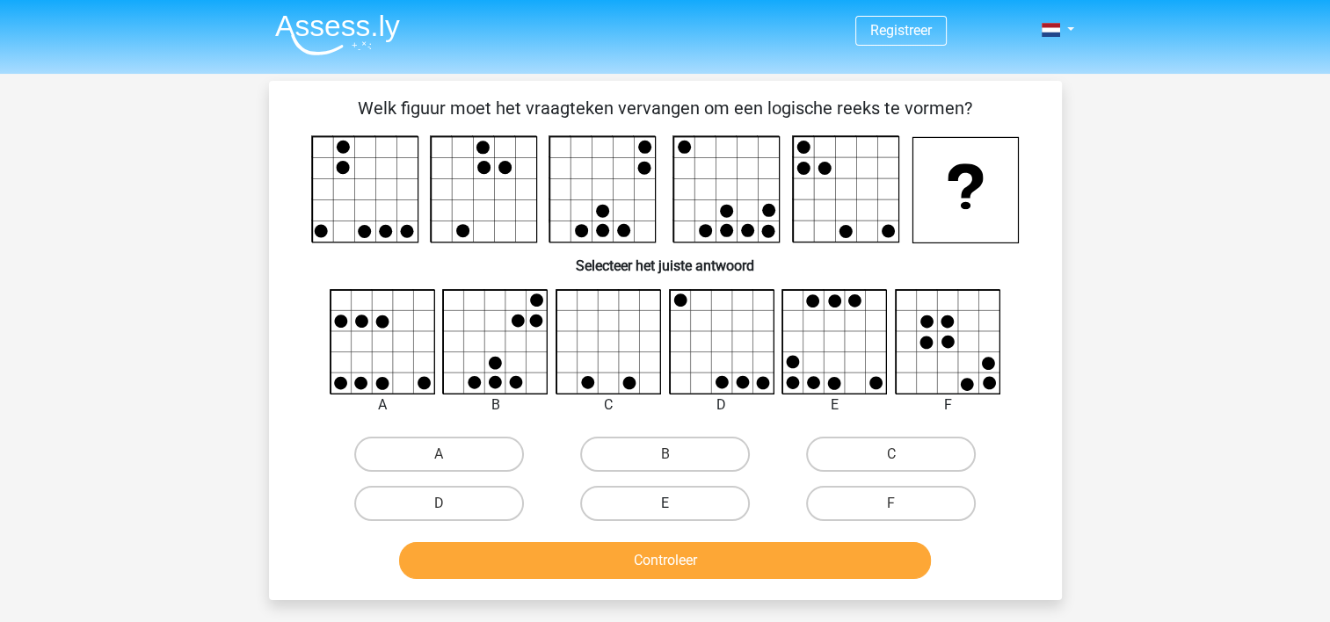
click at [679, 500] on label "E" at bounding box center [665, 503] width 170 height 35
click at [676, 504] on input "E" at bounding box center [670, 509] width 11 height 11
radio input "true"
drag, startPoint x: 679, startPoint y: 500, endPoint x: 668, endPoint y: 560, distance: 60.9
click at [668, 560] on button "Controleer" at bounding box center [665, 560] width 532 height 37
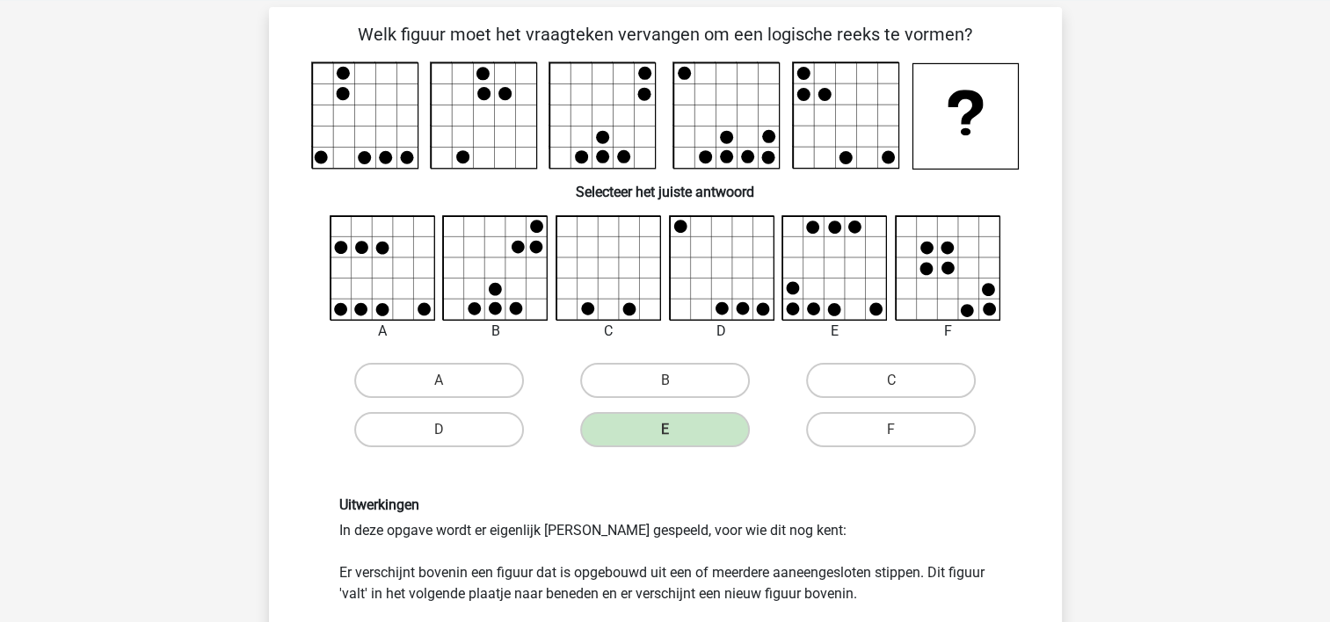
scroll to position [72, 0]
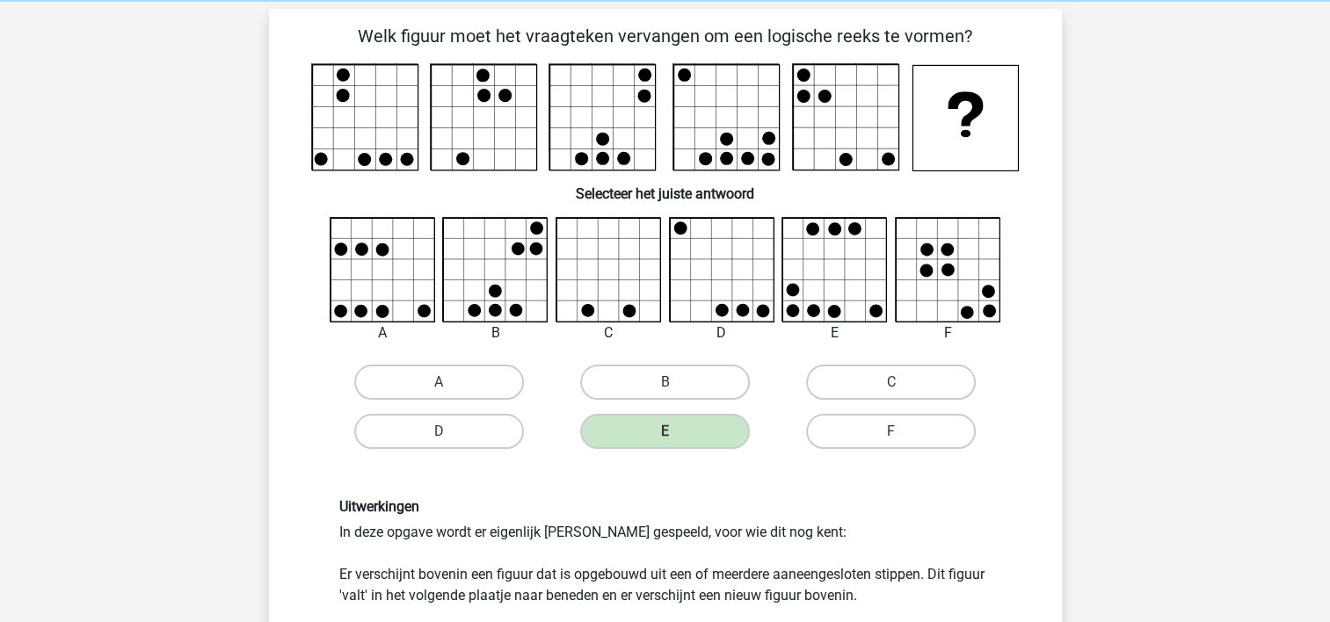
click at [722, 555] on div "Uitwerkingen In deze opgave wordt er eigenlijk Tetris gespeeld, voor wie dit no…" at bounding box center [665, 583] width 679 height 171
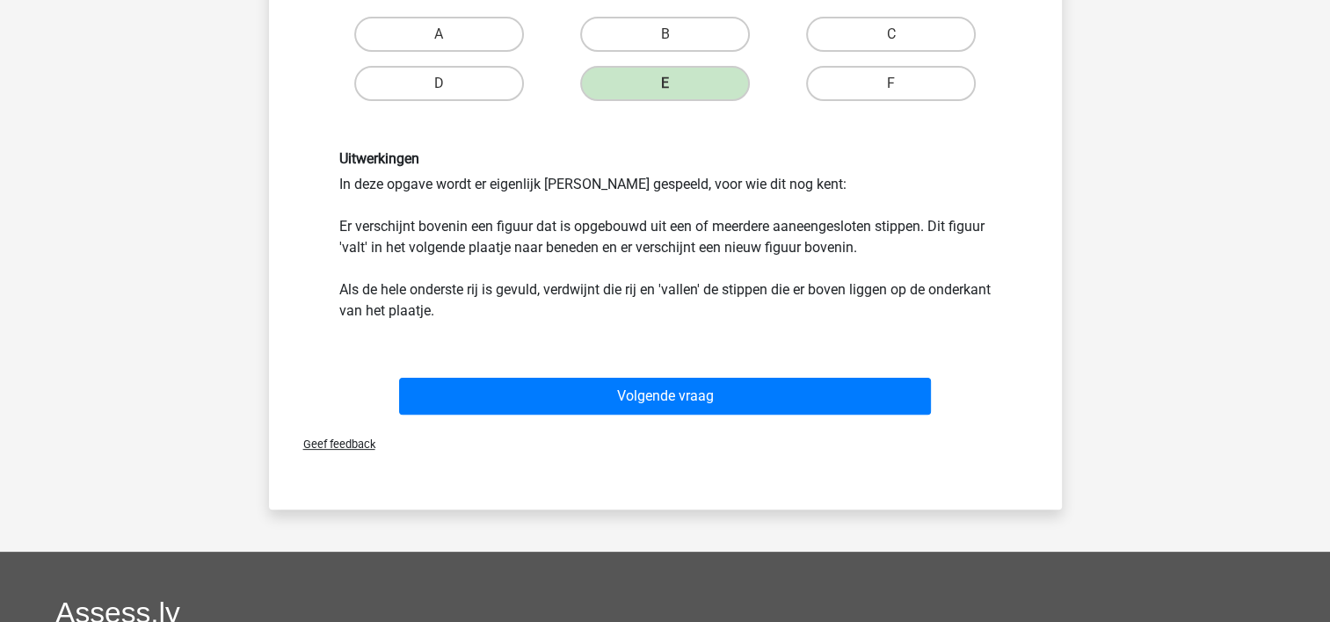
scroll to position [418, 0]
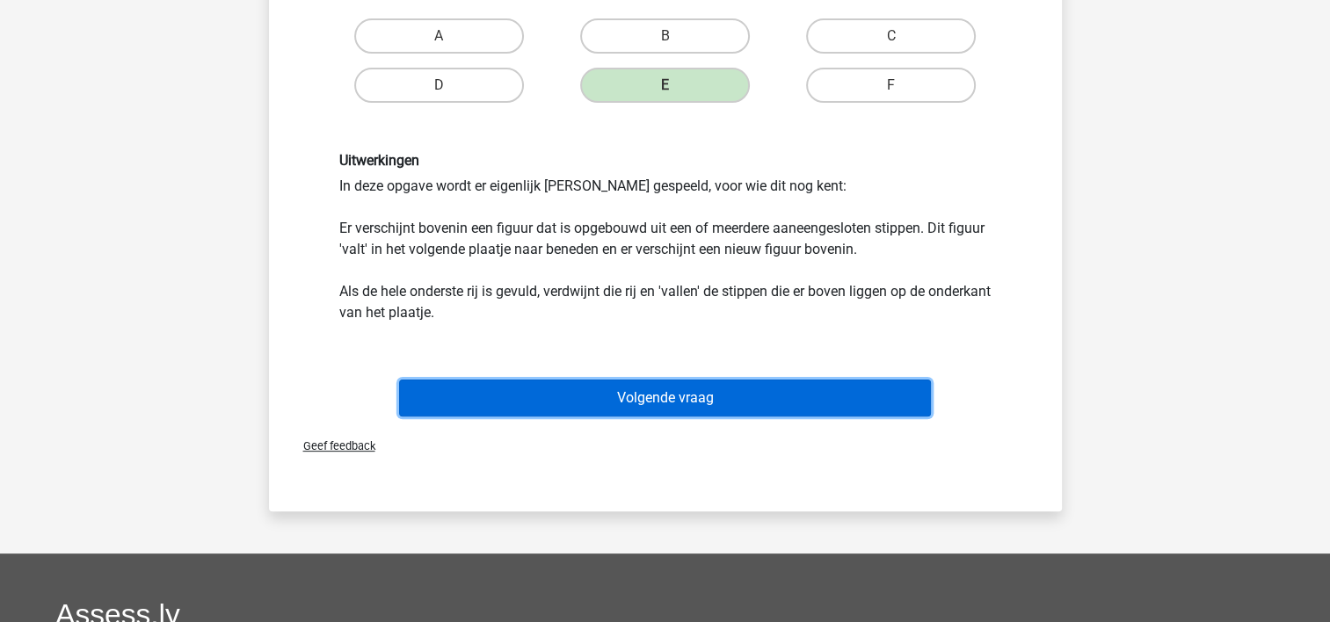
click at [679, 391] on button "Volgende vraag" at bounding box center [665, 398] width 532 height 37
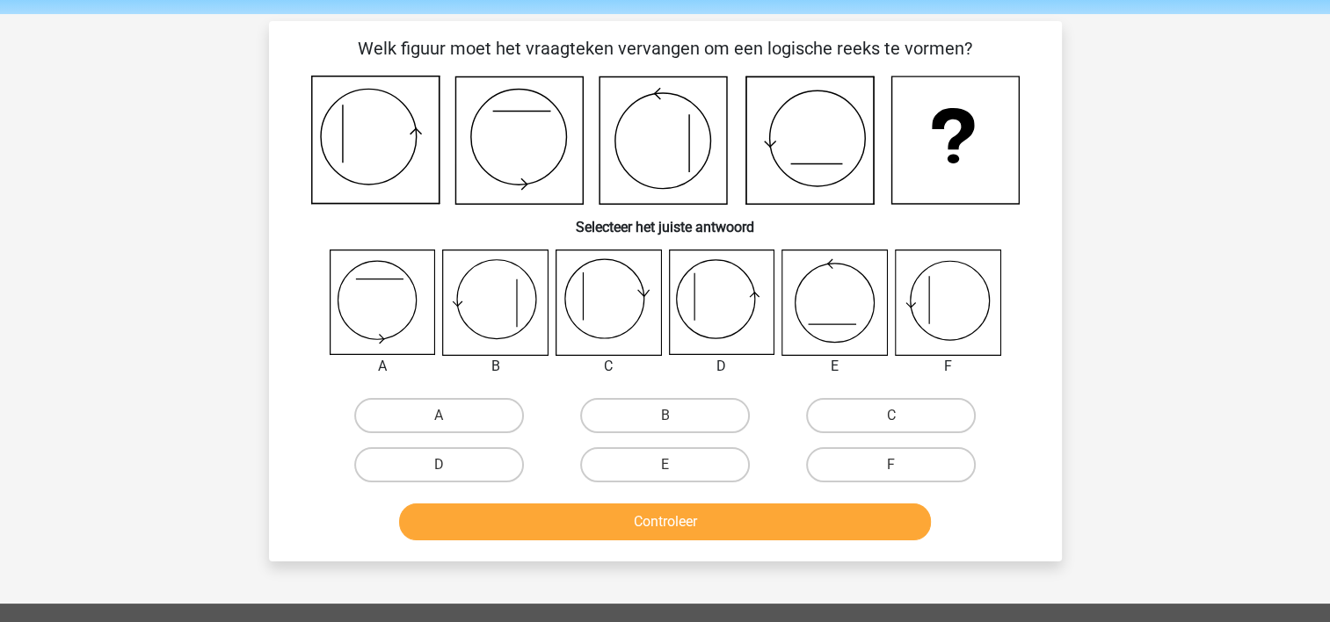
scroll to position [49, 0]
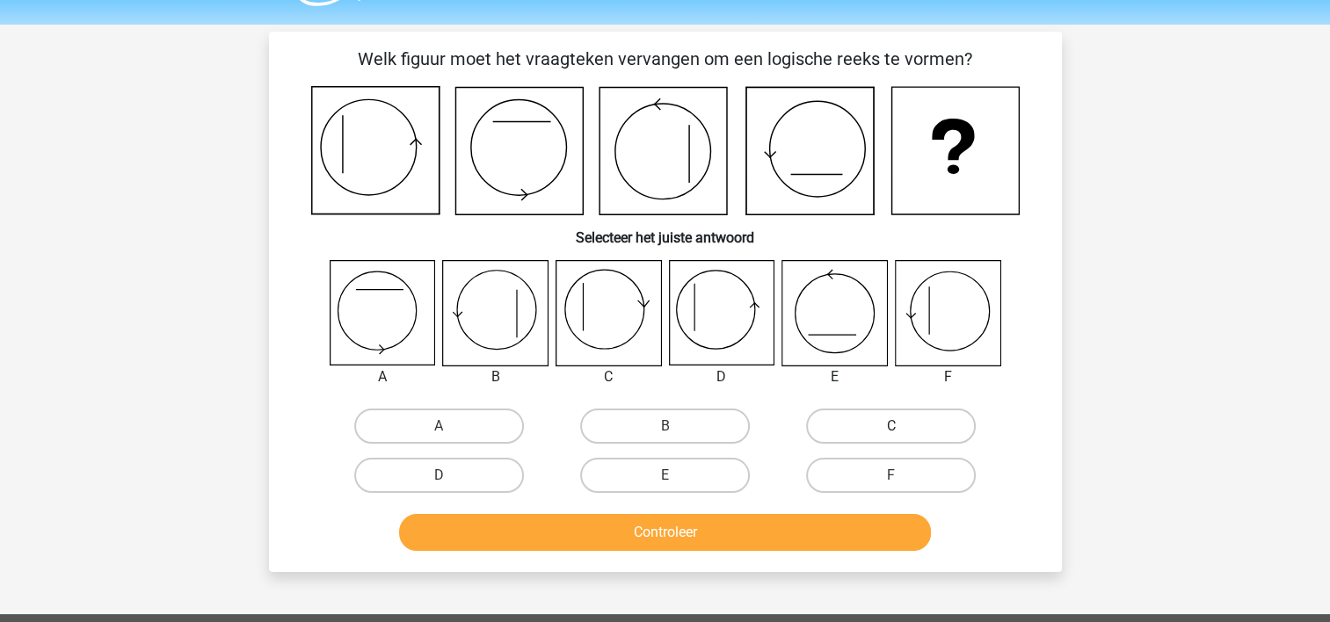
click at [899, 421] on label "C" at bounding box center [891, 426] width 170 height 35
click at [899, 426] on input "C" at bounding box center [896, 431] width 11 height 11
radio input "true"
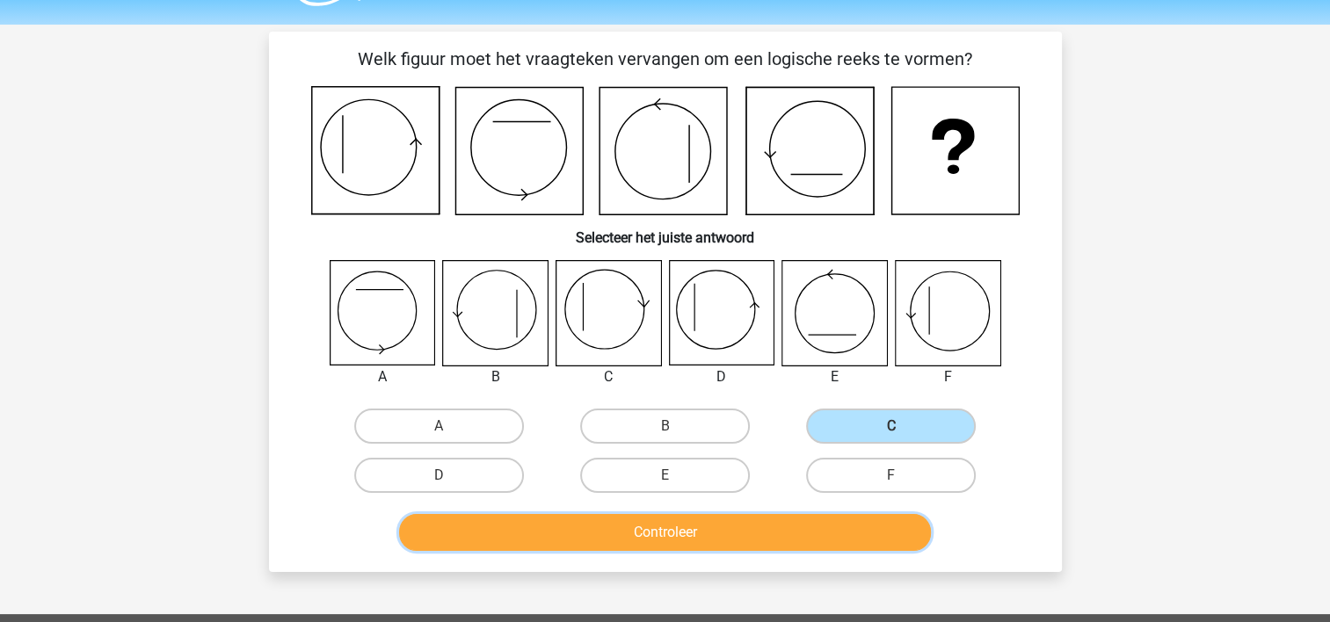
click at [707, 534] on button "Controleer" at bounding box center [665, 532] width 532 height 37
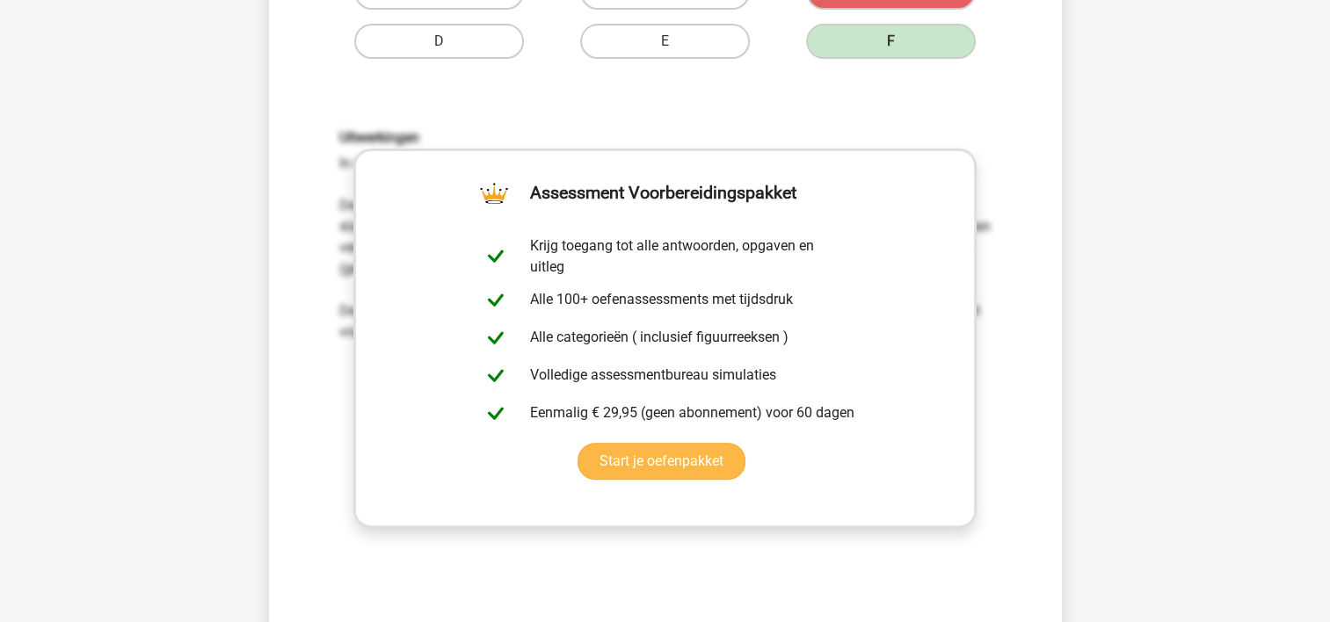
scroll to position [656, 0]
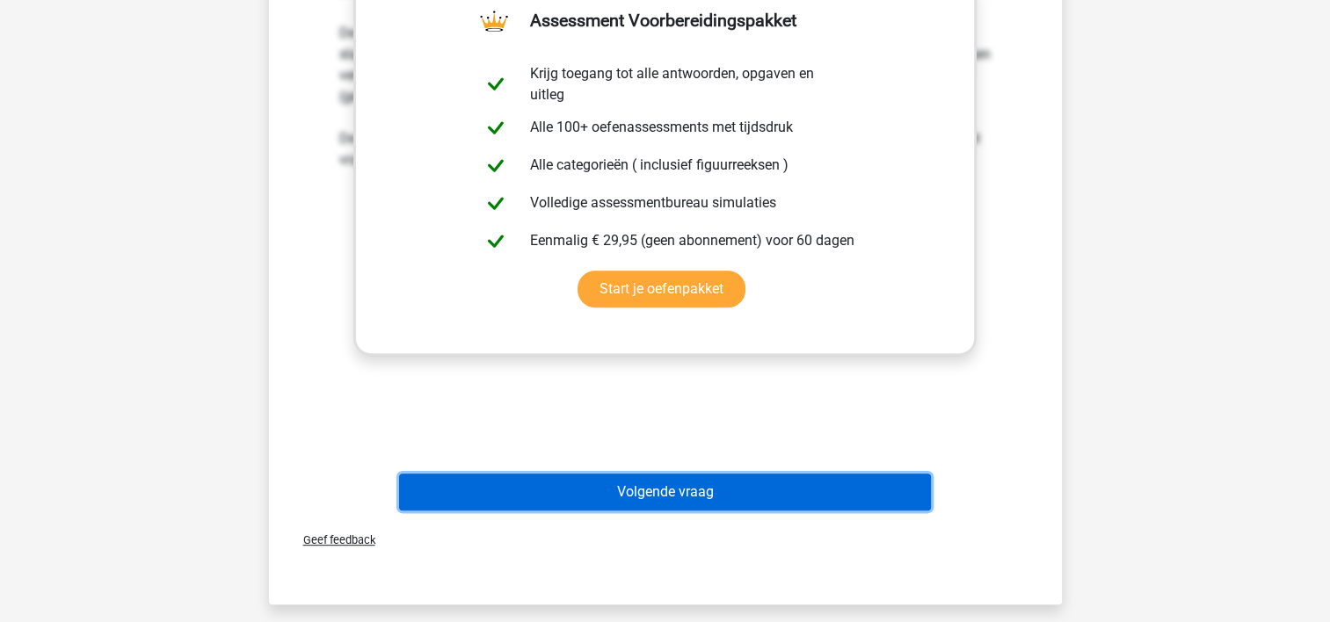
drag, startPoint x: 672, startPoint y: 497, endPoint x: 619, endPoint y: 492, distance: 53.8
click at [619, 492] on button "Volgende vraag" at bounding box center [665, 492] width 532 height 37
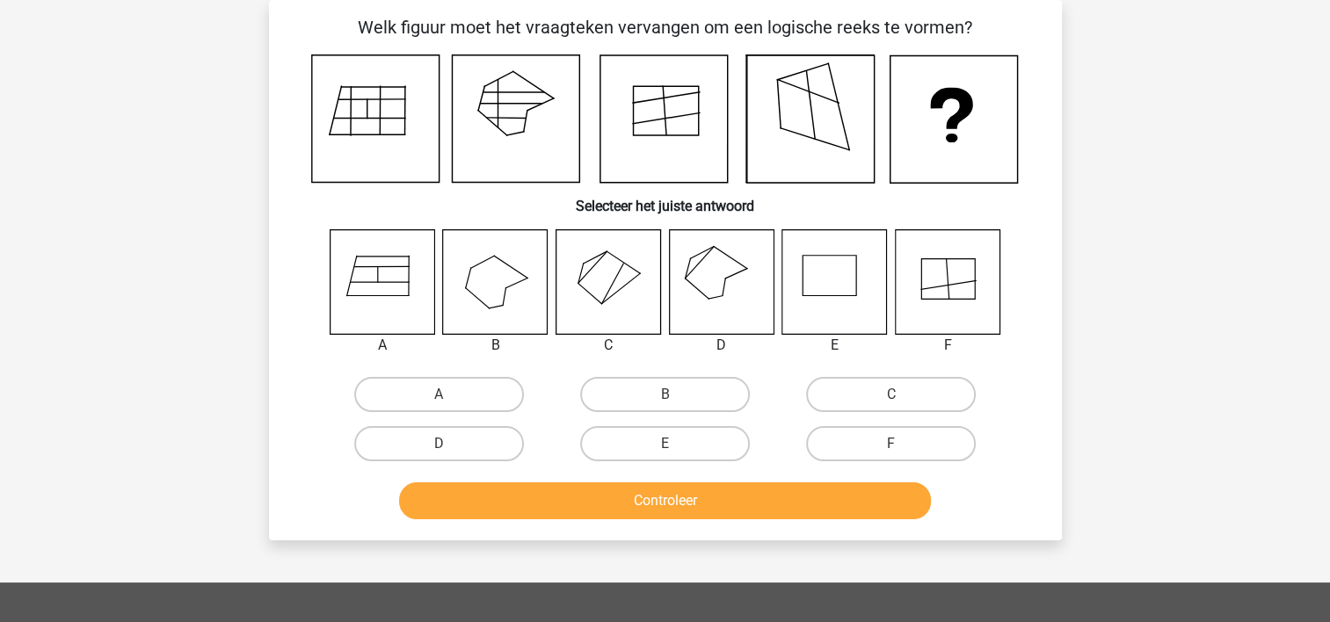
scroll to position [0, 0]
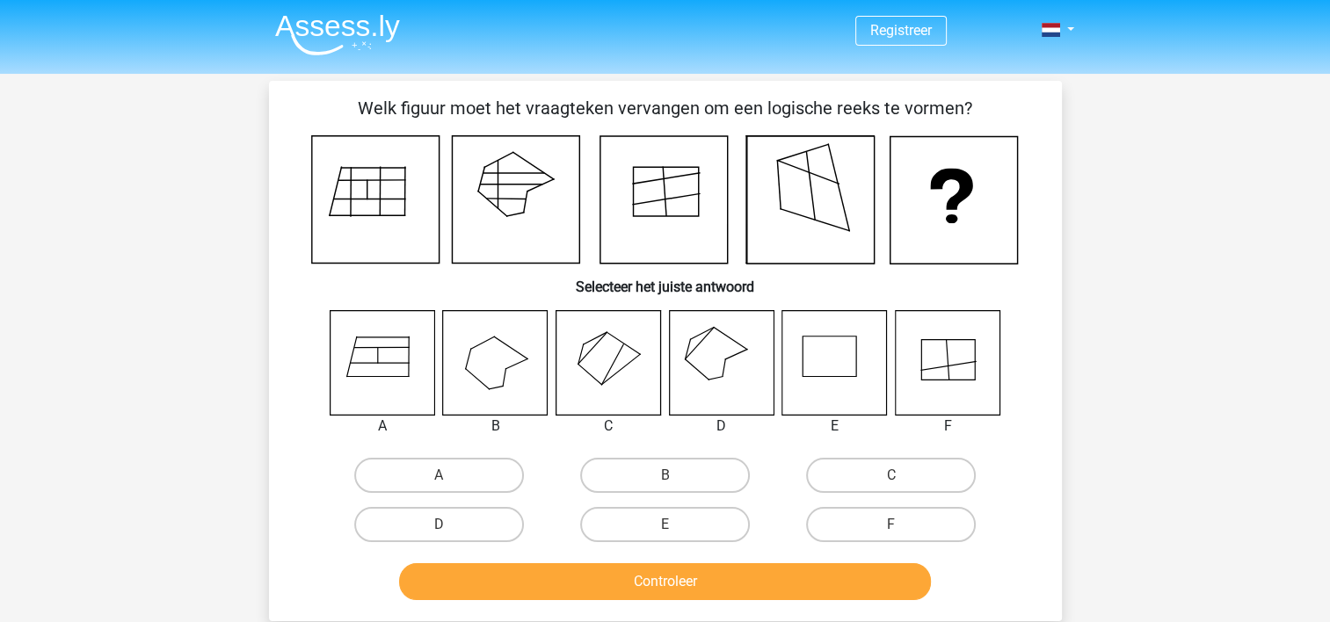
drag, startPoint x: 386, startPoint y: 214, endPoint x: 387, endPoint y: 223, distance: 9.7
click at [387, 223] on icon at bounding box center [374, 199] width 127 height 127
click at [345, 169] on icon at bounding box center [374, 199] width 127 height 127
click at [569, 250] on icon at bounding box center [515, 199] width 127 height 127
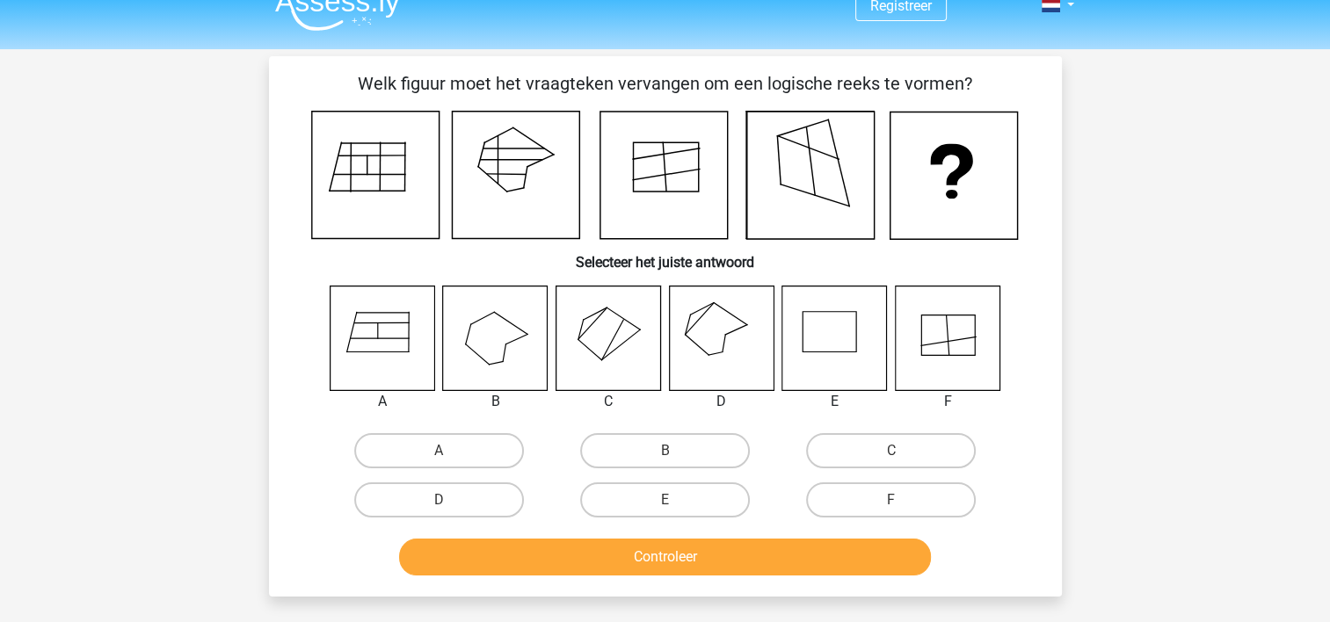
scroll to position [23, 0]
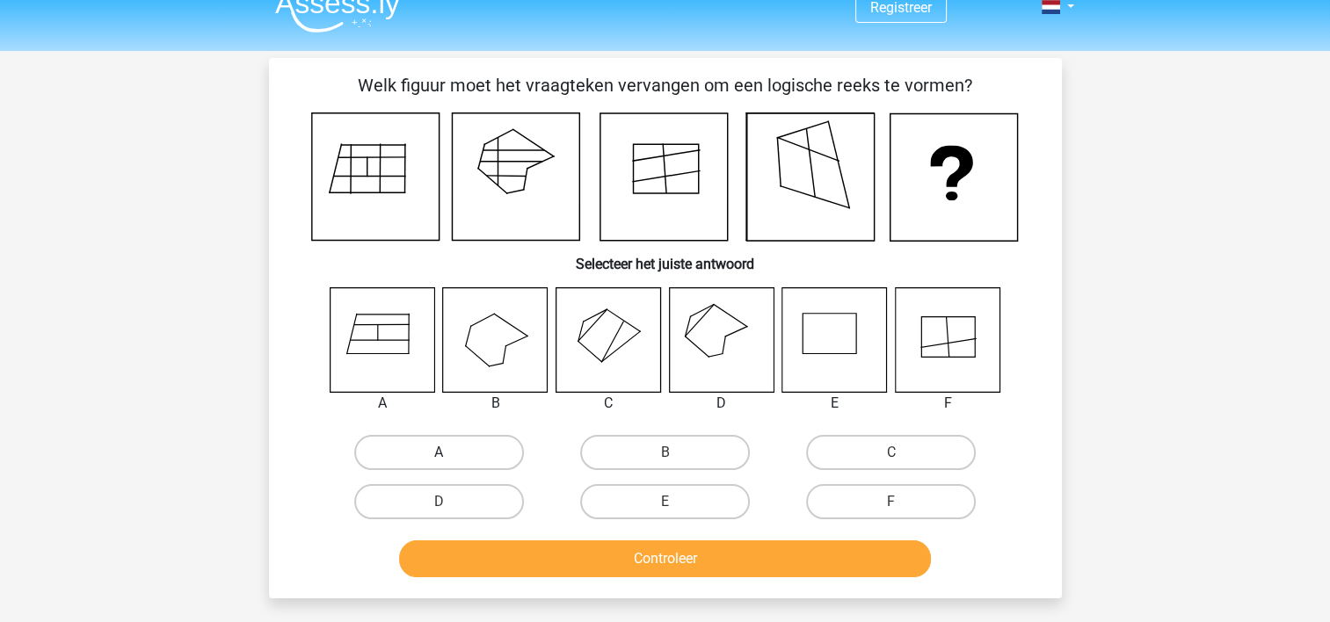
click at [446, 448] on label "A" at bounding box center [439, 452] width 170 height 35
click at [446, 453] on input "A" at bounding box center [444, 458] width 11 height 11
radio input "true"
click at [671, 547] on button "Controleer" at bounding box center [665, 559] width 532 height 37
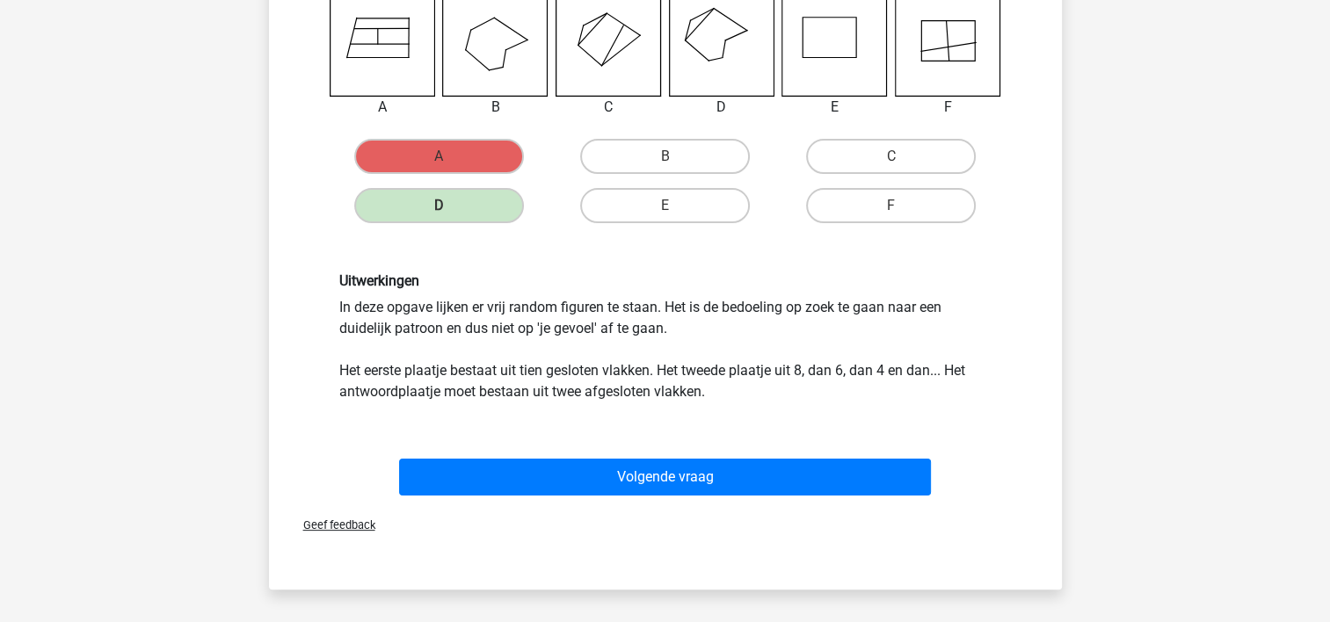
scroll to position [316, 0]
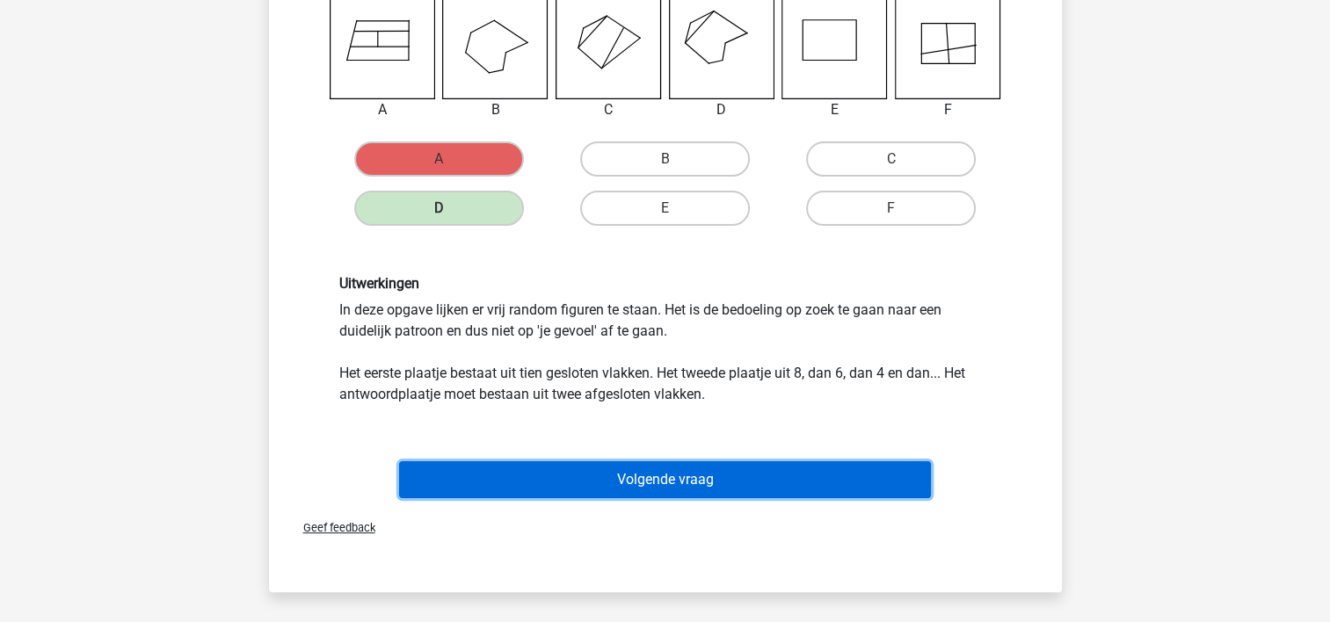
click at [673, 482] on button "Volgende vraag" at bounding box center [665, 479] width 532 height 37
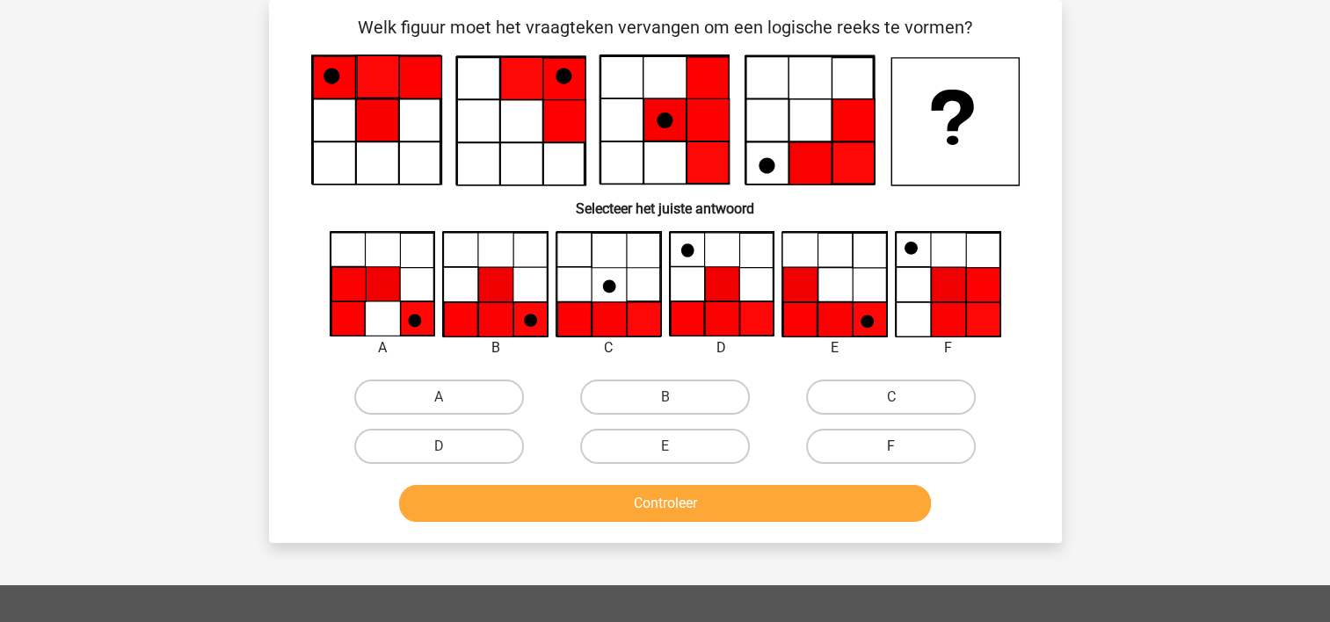
scroll to position [0, 0]
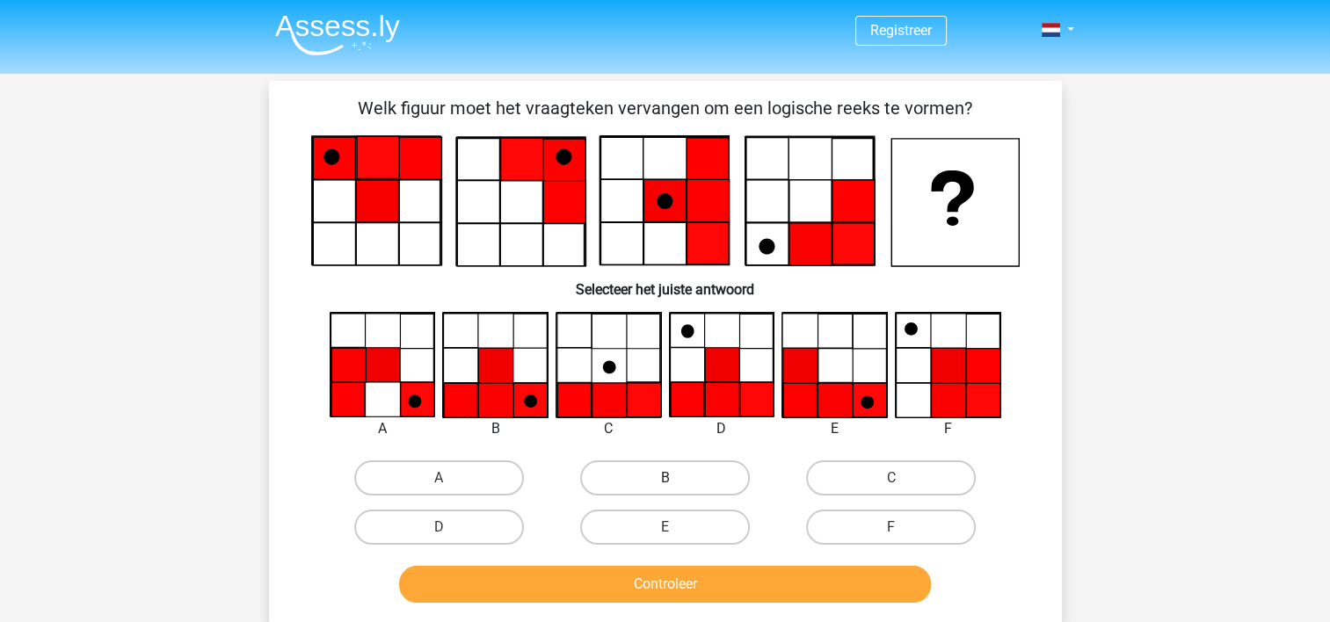
click at [679, 472] on label "B" at bounding box center [665, 478] width 170 height 35
click at [676, 478] on input "B" at bounding box center [670, 483] width 11 height 11
radio input "true"
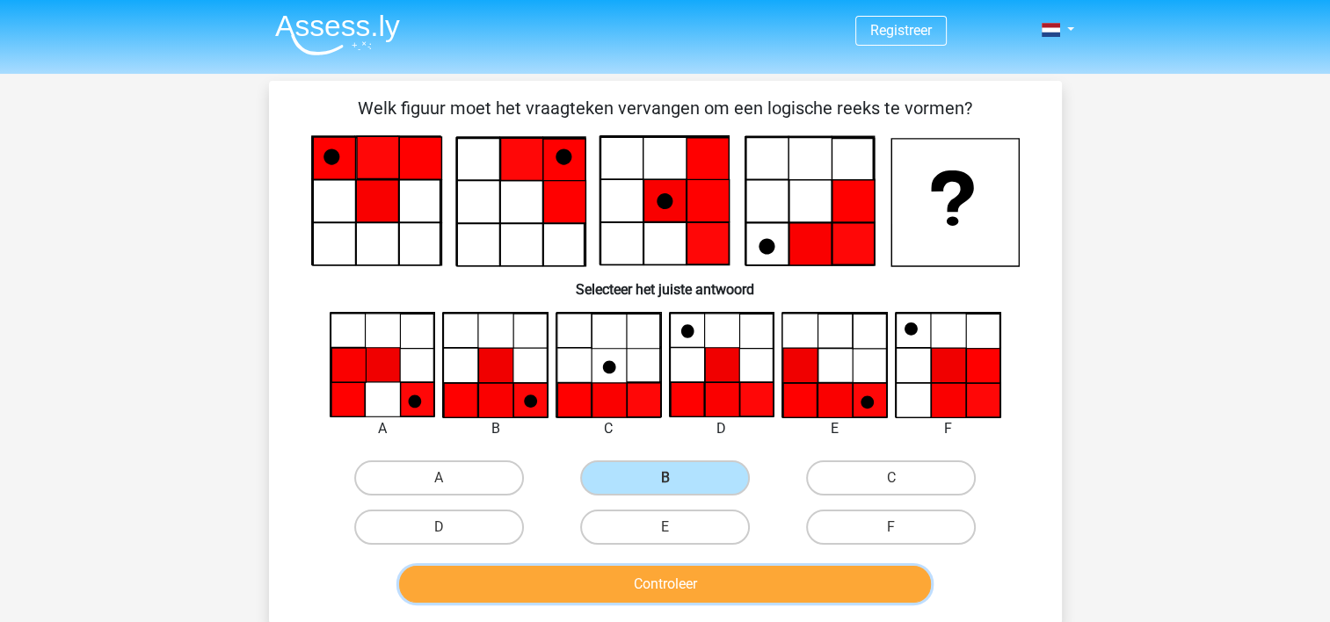
click at [680, 578] on button "Controleer" at bounding box center [665, 584] width 532 height 37
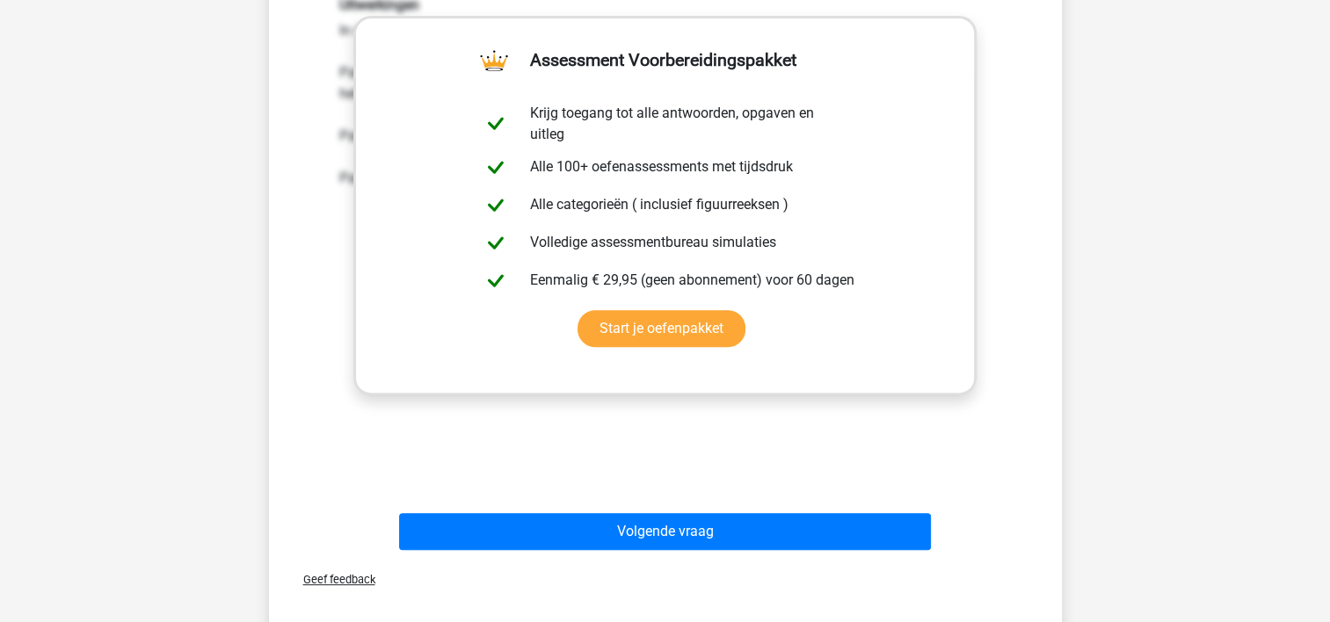
scroll to position [619, 0]
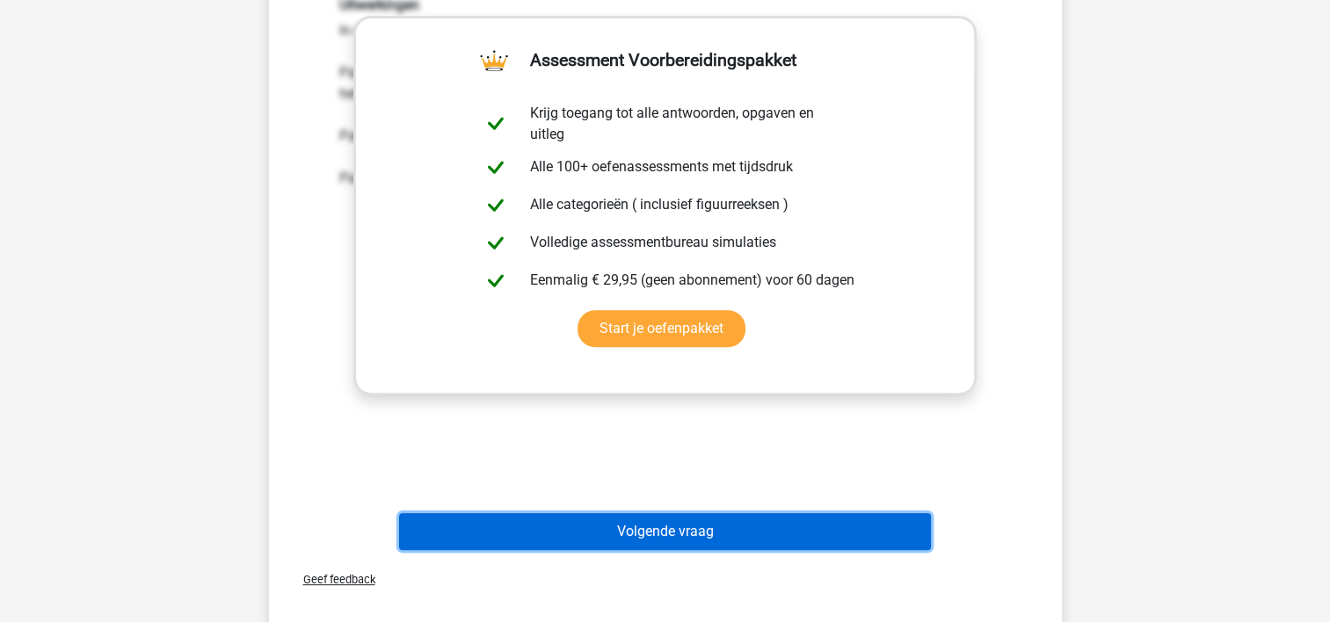
click at [672, 528] on button "Volgende vraag" at bounding box center [665, 531] width 532 height 37
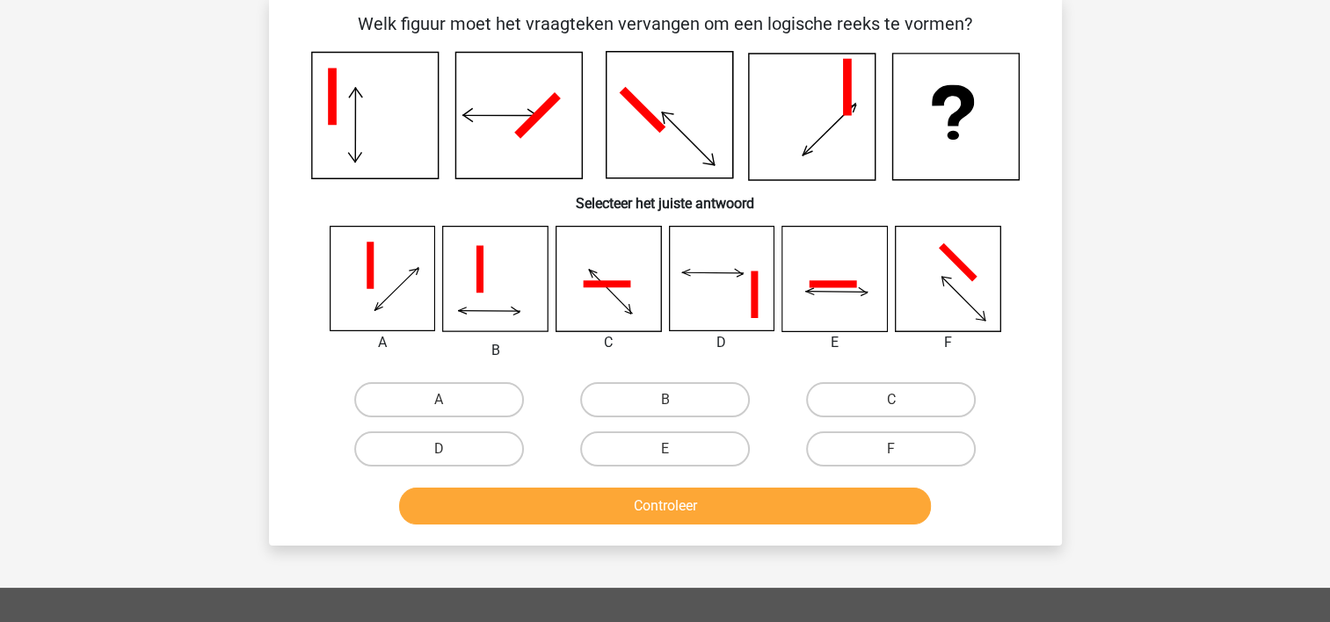
scroll to position [81, 0]
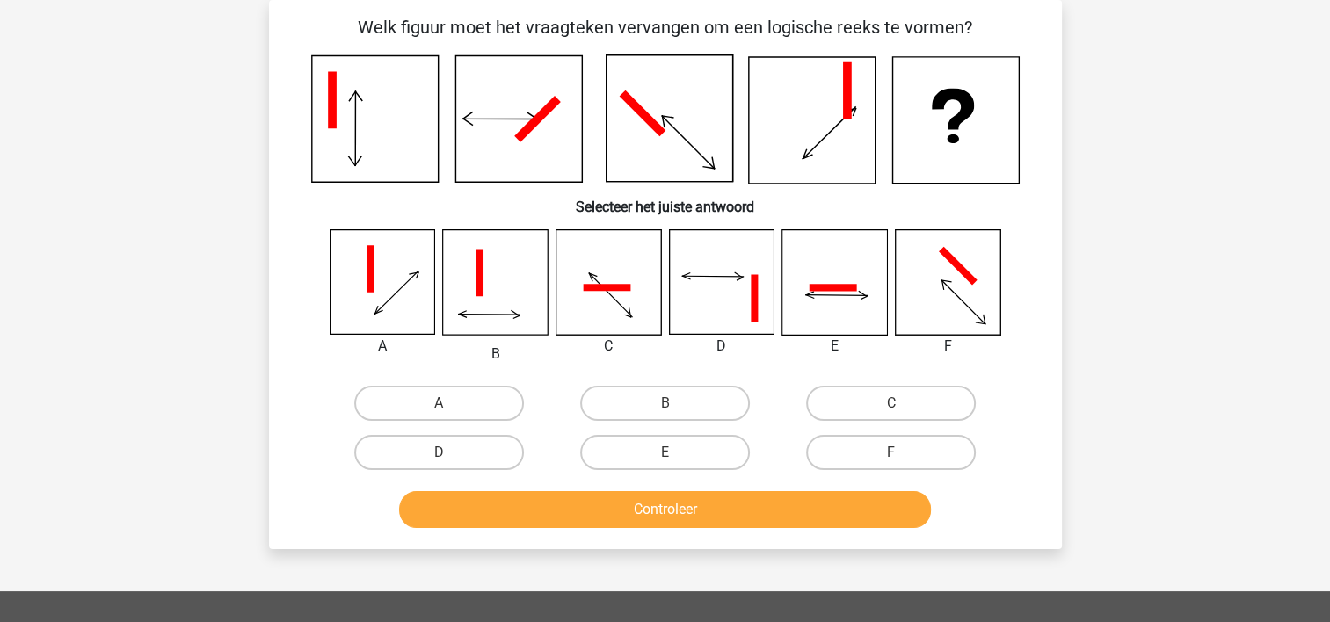
click at [957, 284] on icon at bounding box center [947, 282] width 105 height 105
click at [890, 455] on label "F" at bounding box center [891, 452] width 170 height 35
click at [891, 455] on input "F" at bounding box center [896, 458] width 11 height 11
radio input "true"
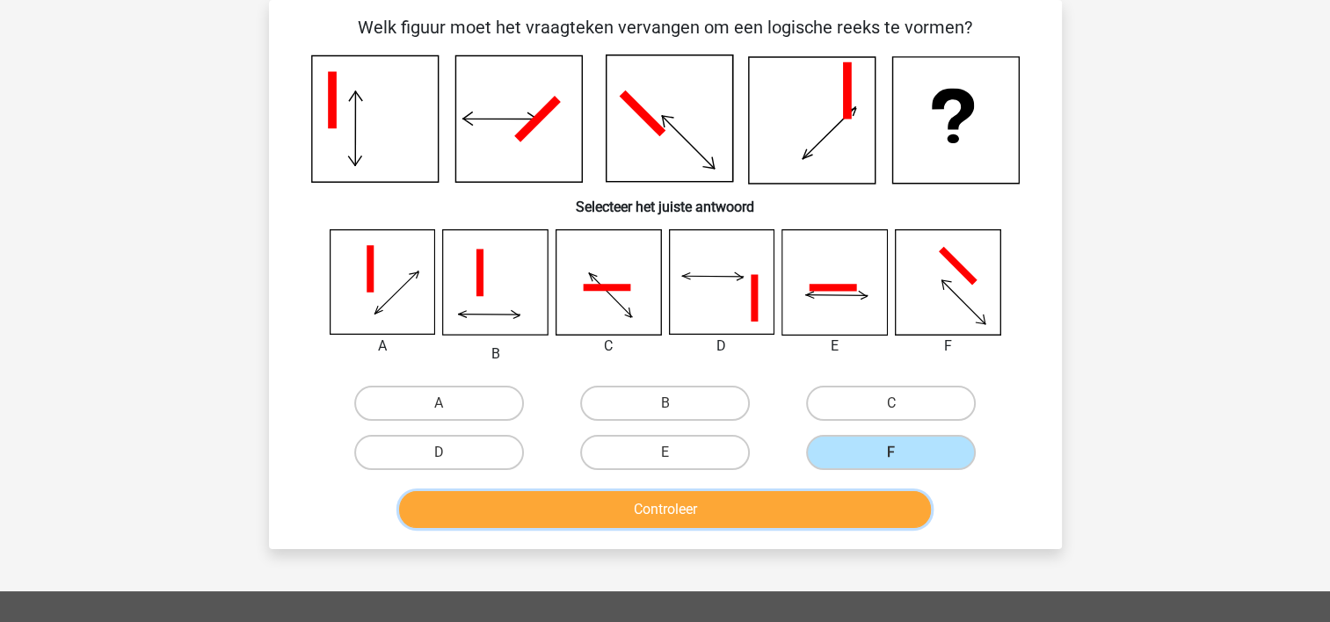
click at [758, 512] on button "Controleer" at bounding box center [665, 509] width 532 height 37
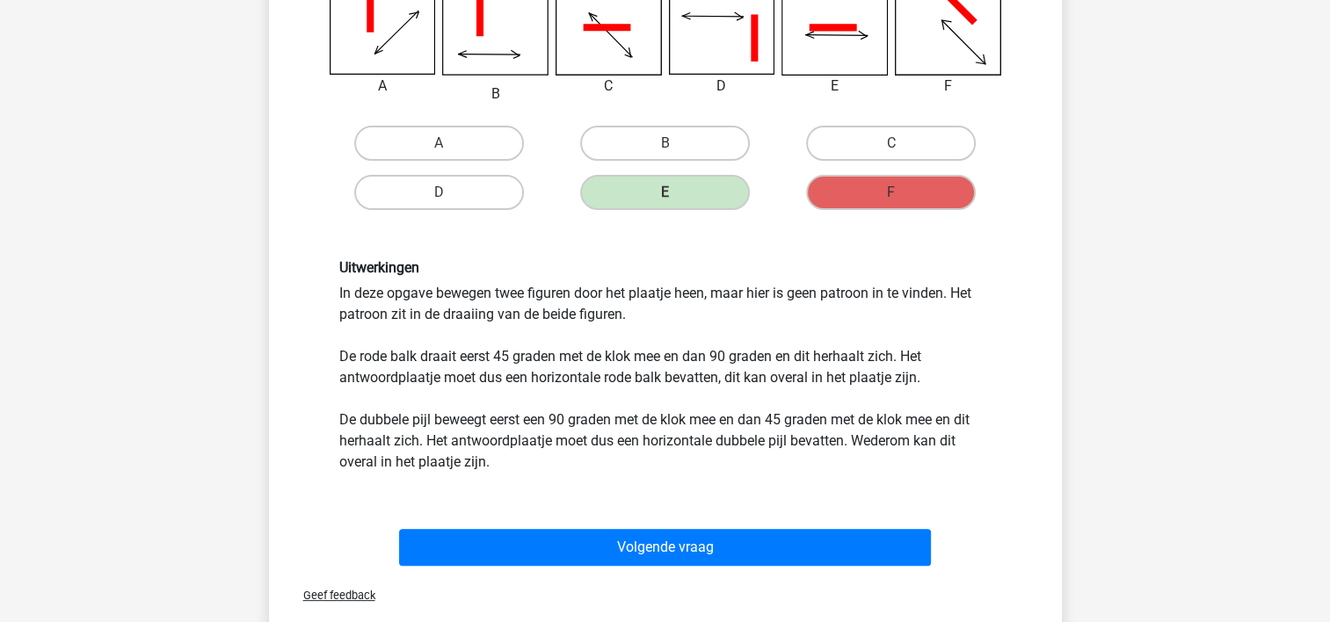
scroll to position [348, 0]
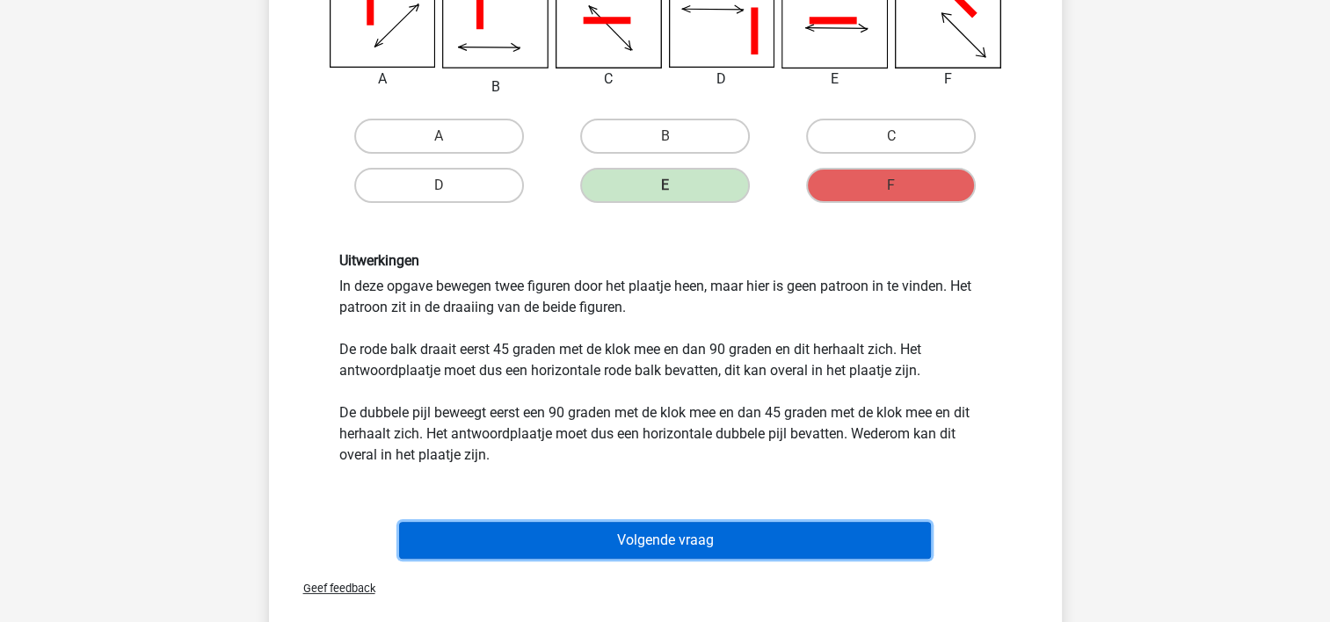
click at [672, 534] on button "Volgende vraag" at bounding box center [665, 540] width 532 height 37
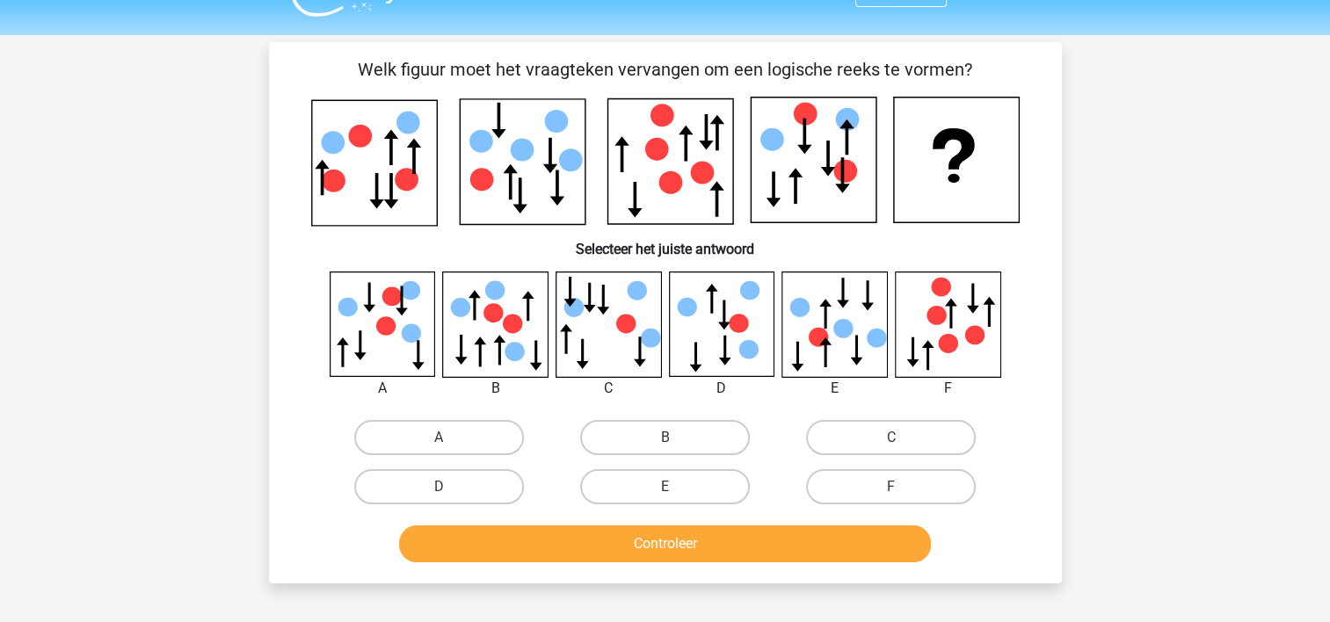
scroll to position [0, 0]
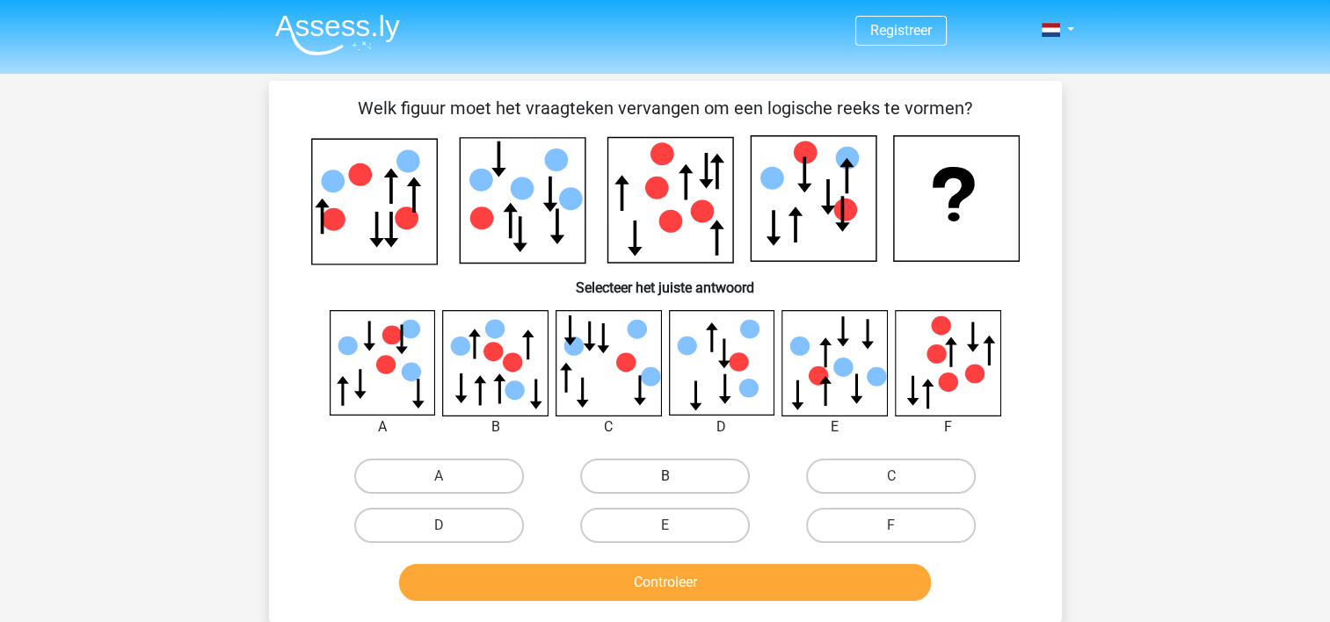
click at [679, 469] on label "B" at bounding box center [665, 476] width 170 height 35
click at [676, 476] on input "B" at bounding box center [670, 481] width 11 height 11
radio input "true"
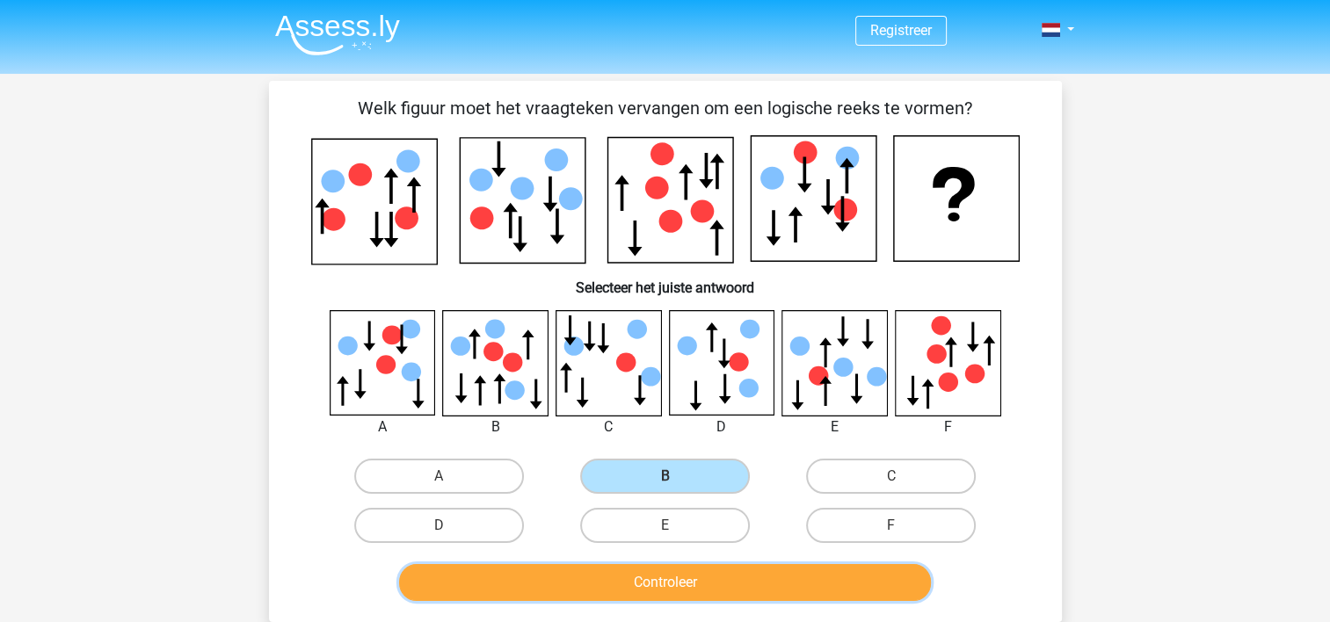
click at [679, 570] on button "Controleer" at bounding box center [665, 582] width 532 height 37
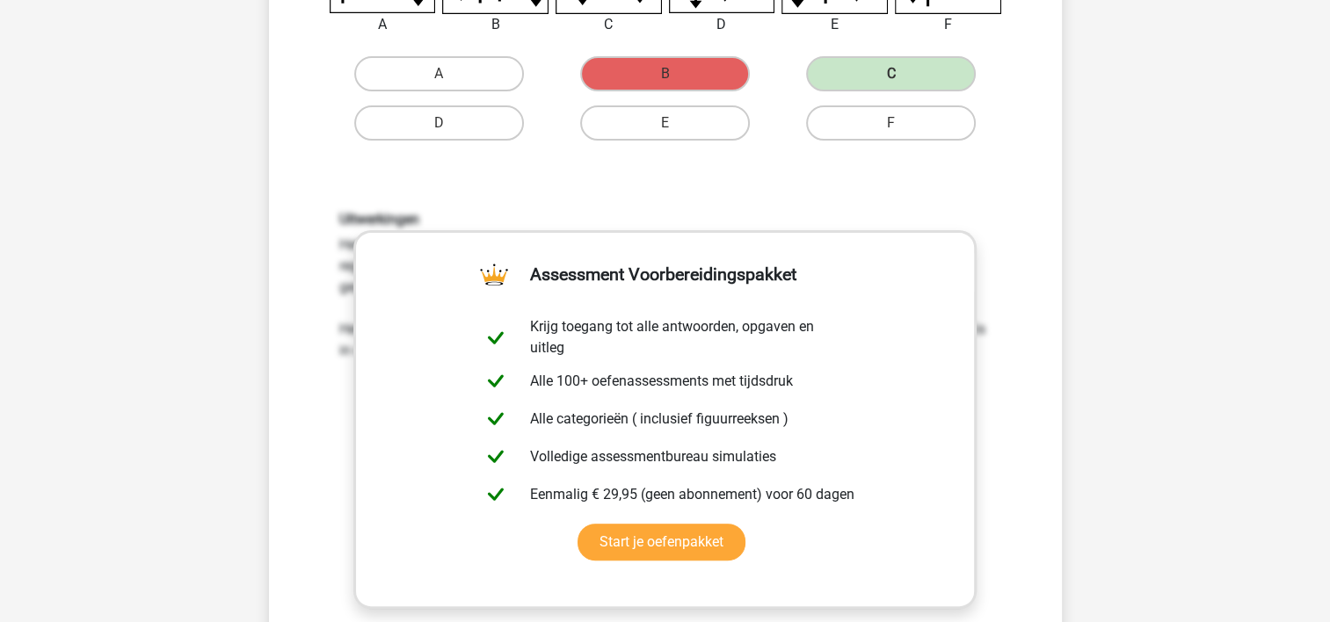
scroll to position [519, 0]
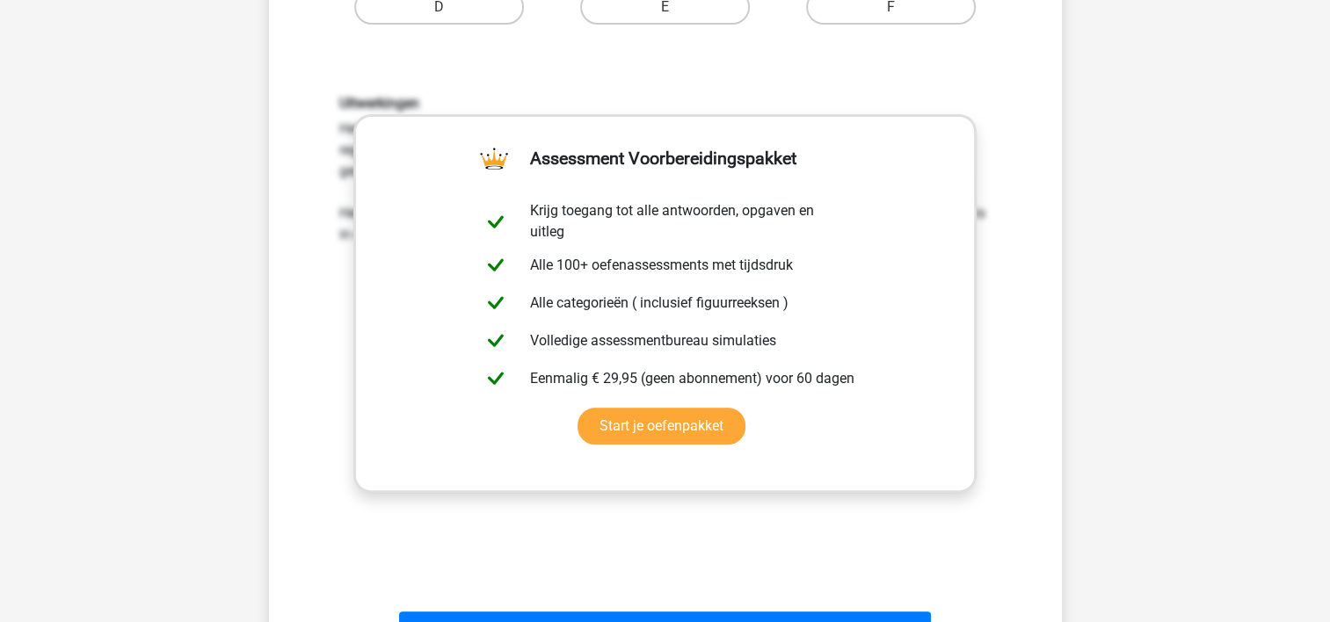
click at [330, 351] on div "Uitwerkingen Het gaat in deze opgave om een statische reeks. Dit betekent dat n…" at bounding box center [665, 325] width 737 height 545
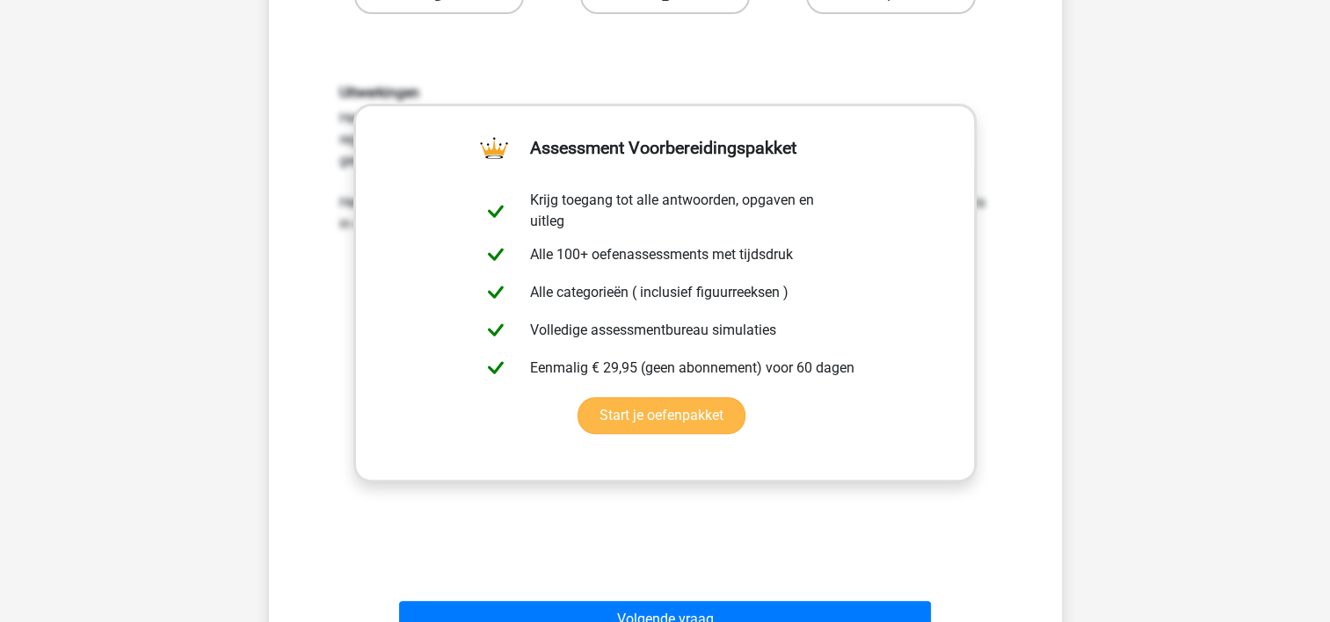
scroll to position [527, 0]
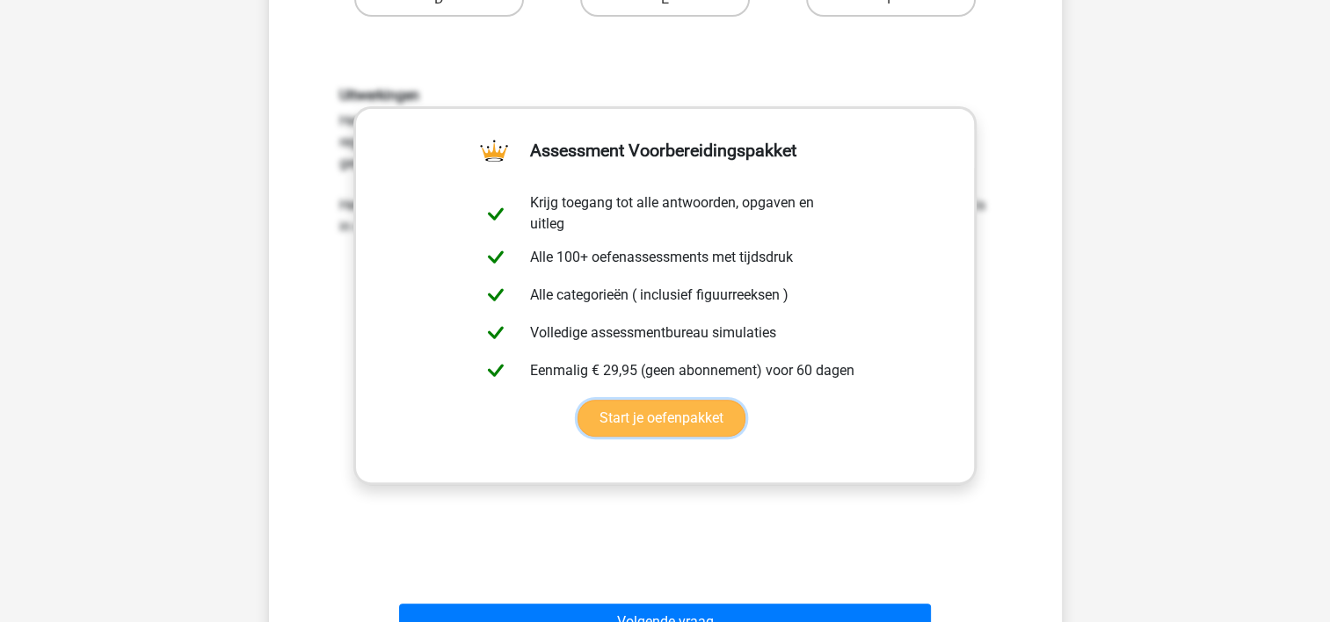
click at [745, 400] on link "Start je oefenpakket" at bounding box center [662, 418] width 168 height 37
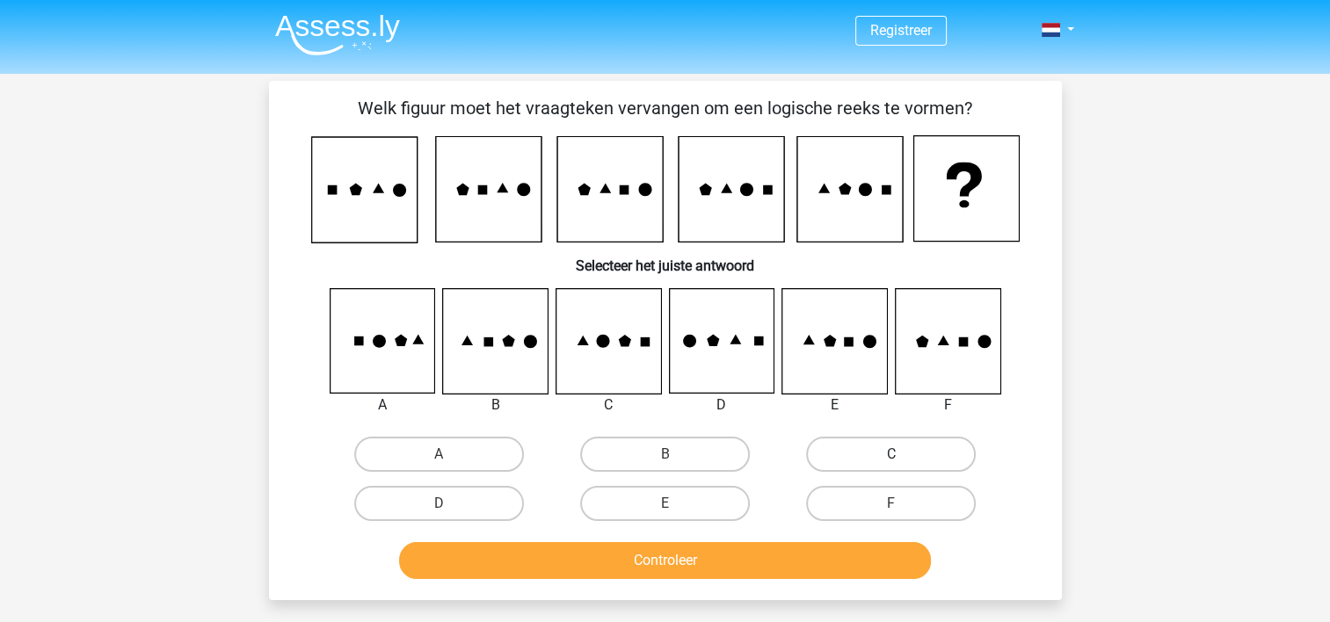
click at [873, 454] on label "C" at bounding box center [891, 454] width 170 height 35
click at [891, 454] on input "C" at bounding box center [896, 459] width 11 height 11
radio input "true"
click at [722, 558] on button "Controleer" at bounding box center [665, 560] width 532 height 37
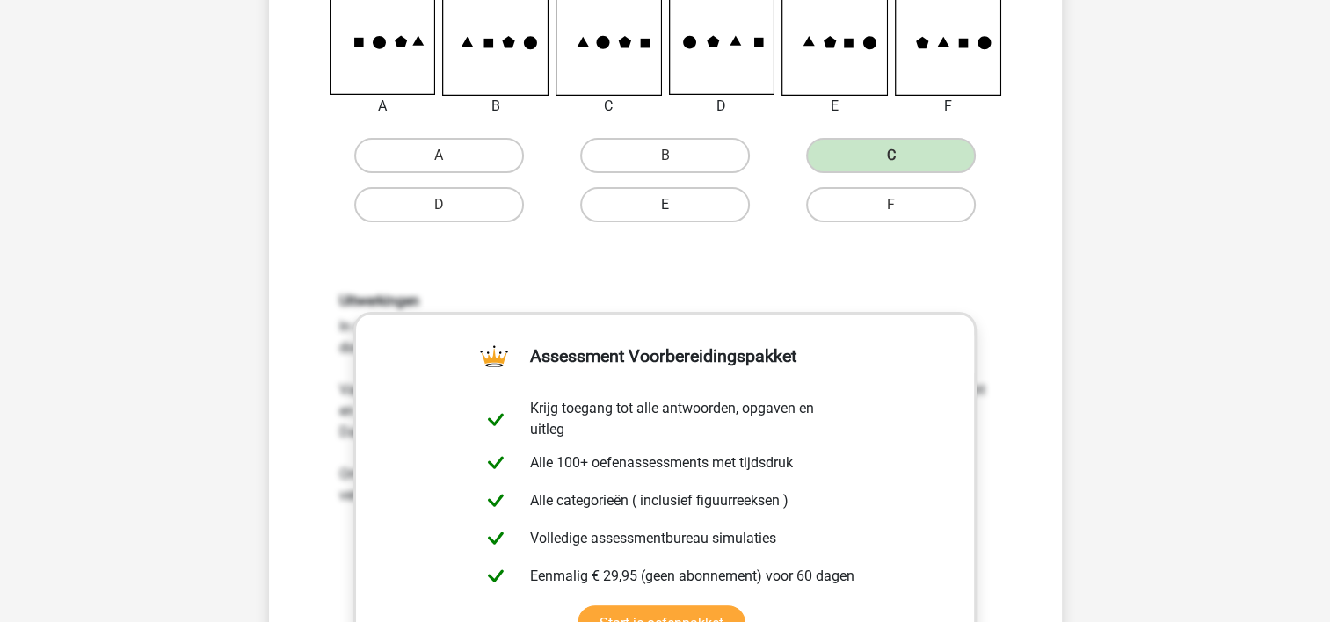
scroll to position [633, 0]
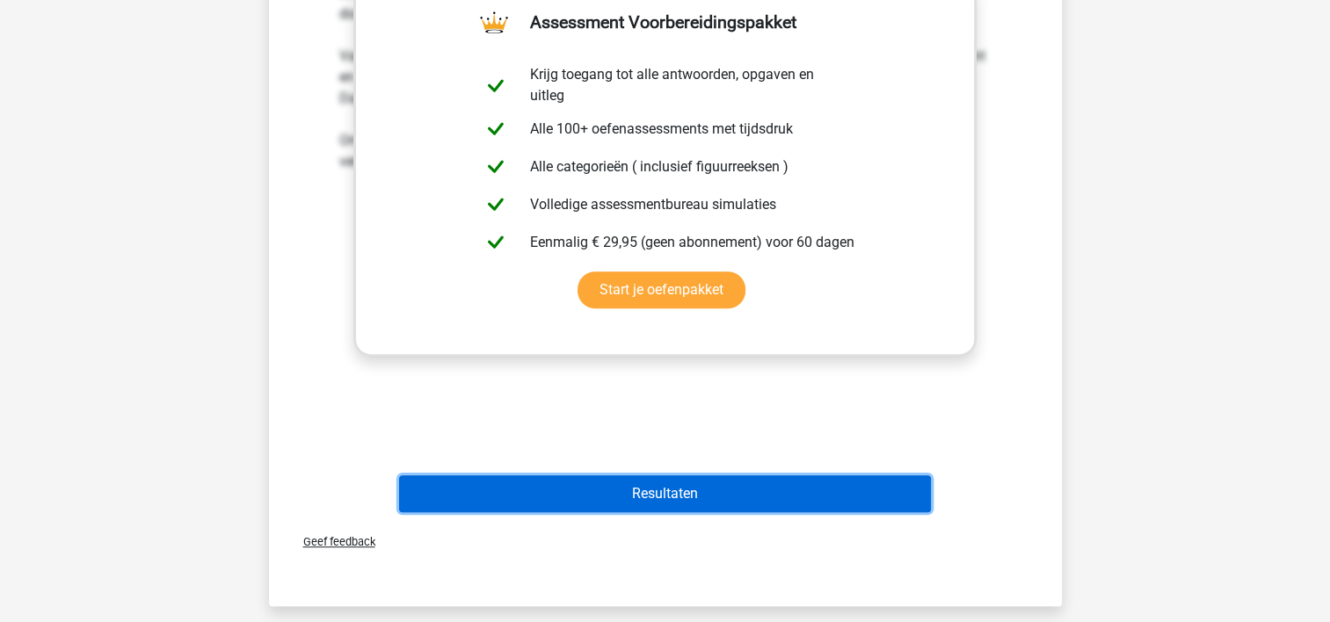
click at [679, 488] on button "Resultaten" at bounding box center [665, 494] width 532 height 37
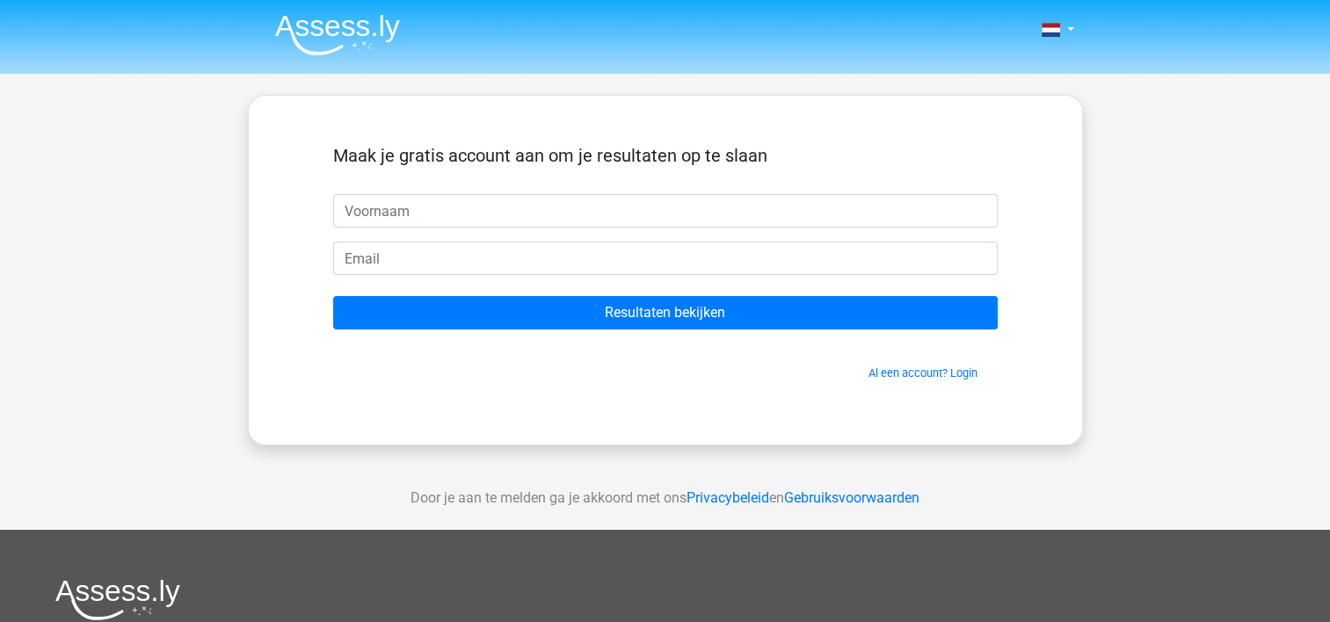
click at [524, 218] on input "text" at bounding box center [665, 210] width 665 height 33
type input "[PERSON_NAME]"
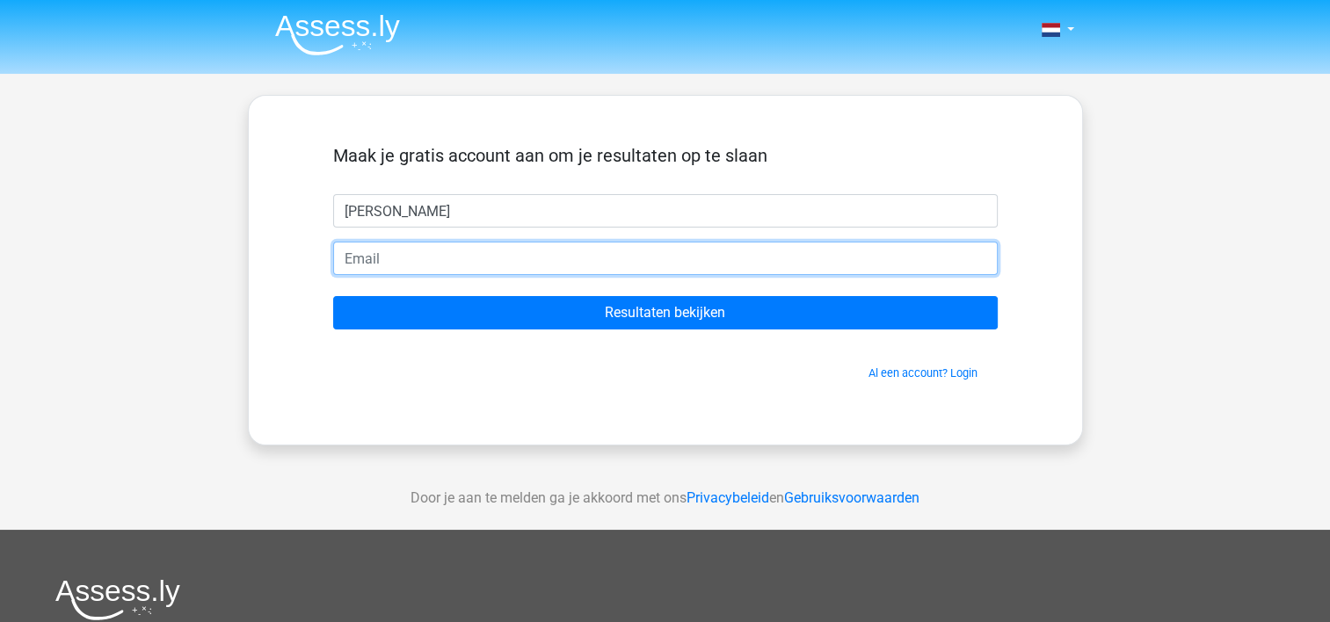
click at [436, 248] on input "email" at bounding box center [665, 258] width 665 height 33
type input "[EMAIL_ADDRESS][DOMAIN_NAME]"
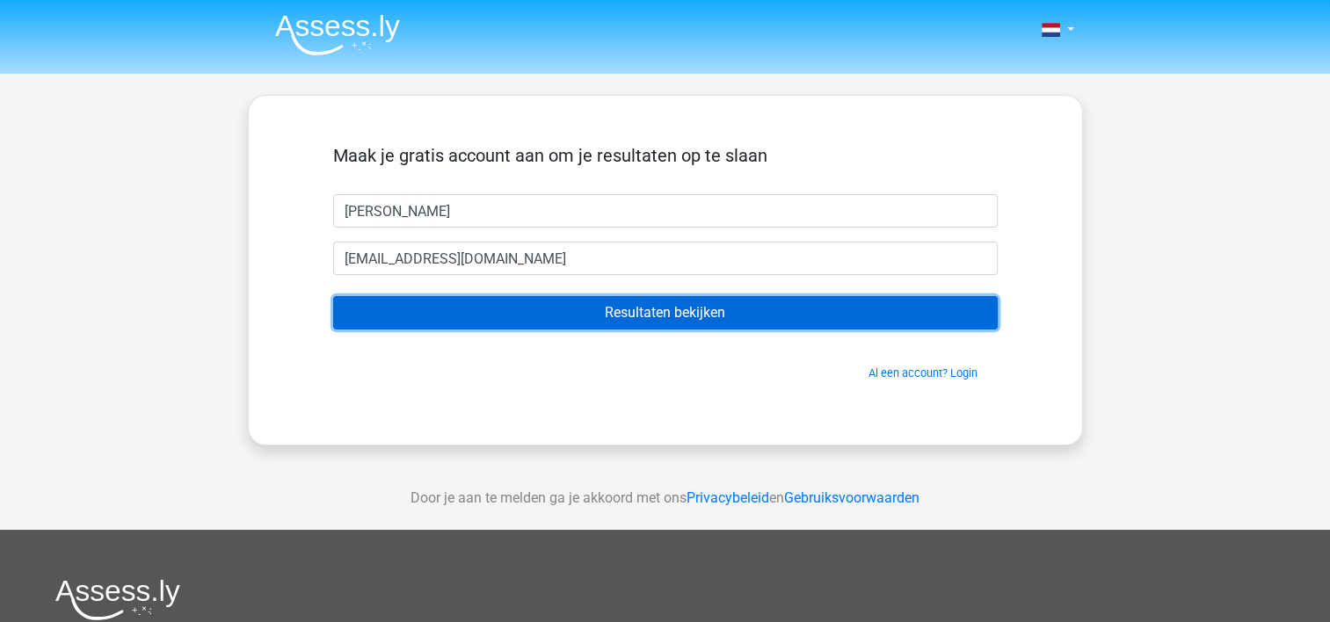
click at [659, 314] on input "Resultaten bekijken" at bounding box center [665, 312] width 665 height 33
